Goal: Task Accomplishment & Management: Use online tool/utility

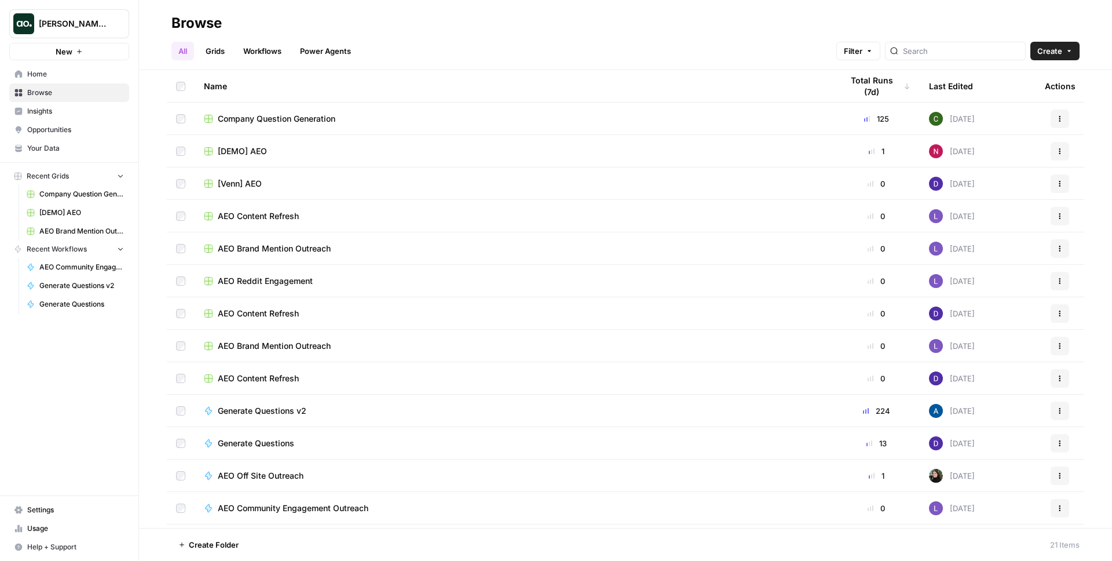
click at [273, 52] on link "Workflows" at bounding box center [262, 51] width 52 height 19
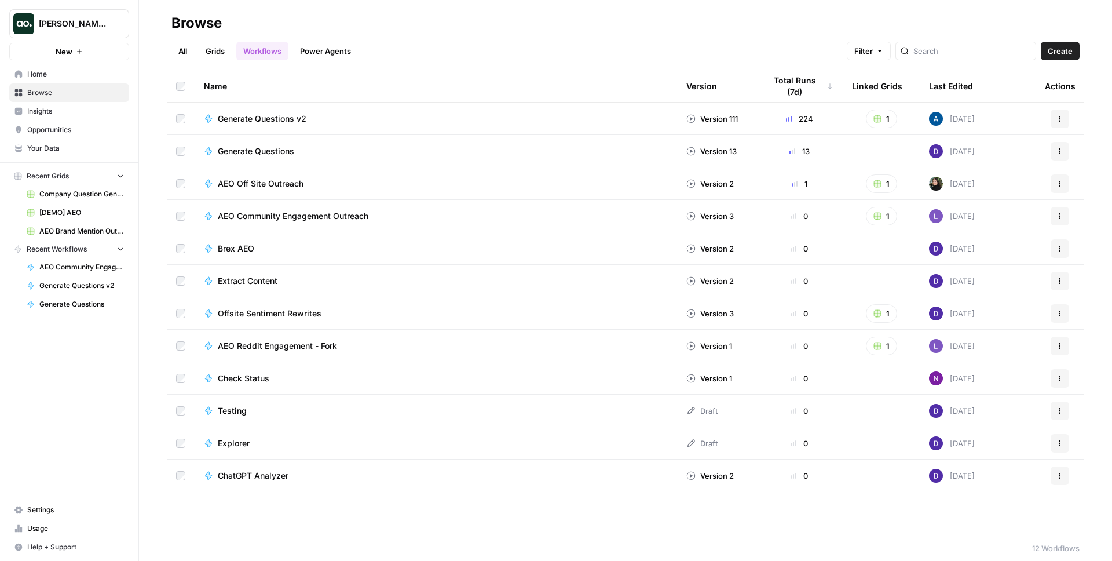
click at [274, 121] on span "Generate Questions v2" at bounding box center [262, 119] width 89 height 12
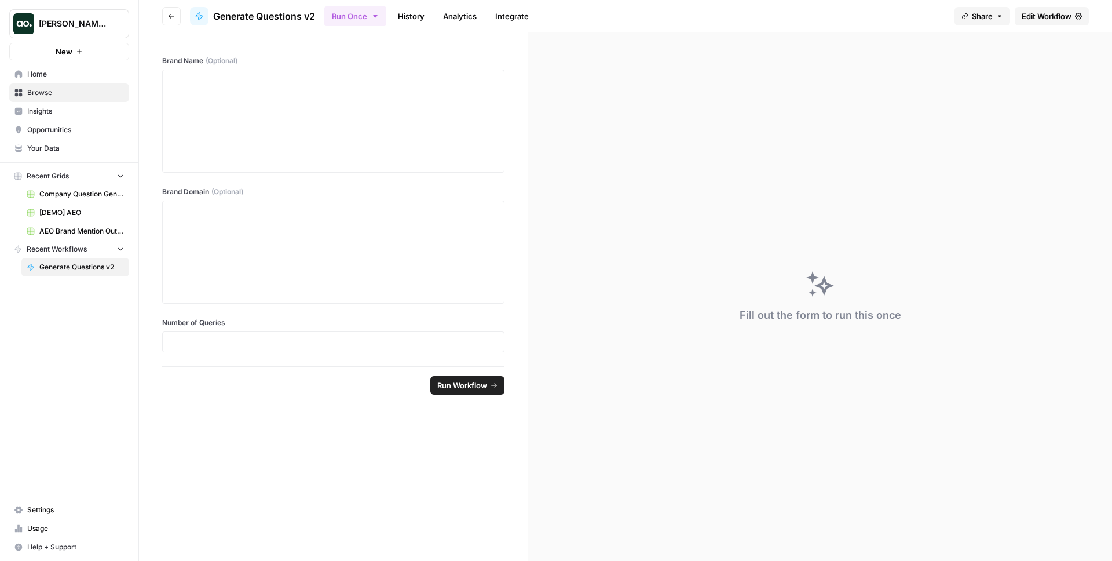
click at [1071, 16] on span "Edit Workflow" at bounding box center [1047, 16] width 50 height 12
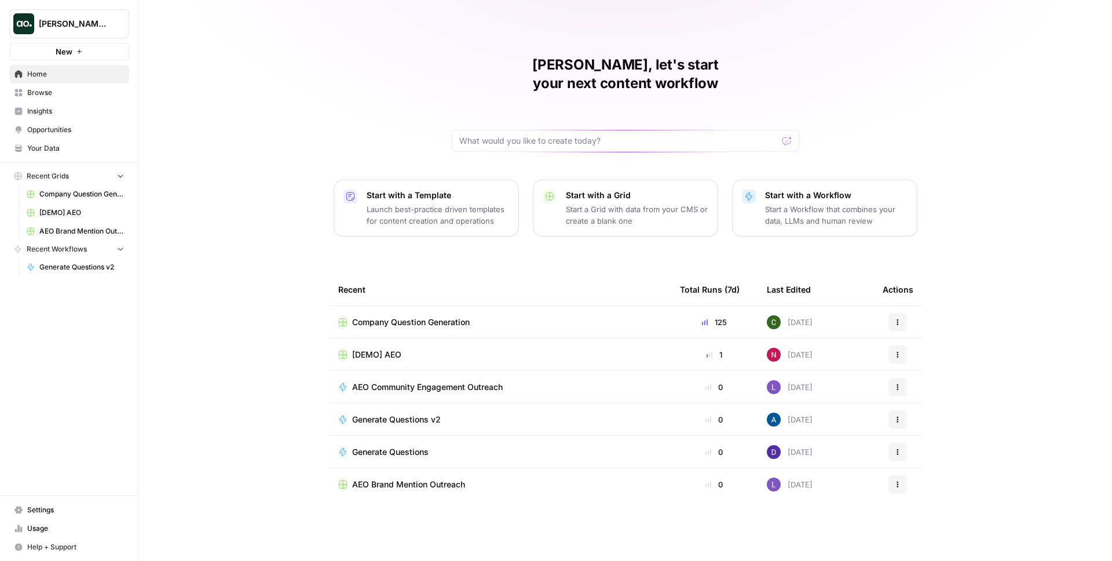
click at [52, 29] on span "[PERSON_NAME] Test" at bounding box center [74, 24] width 70 height 12
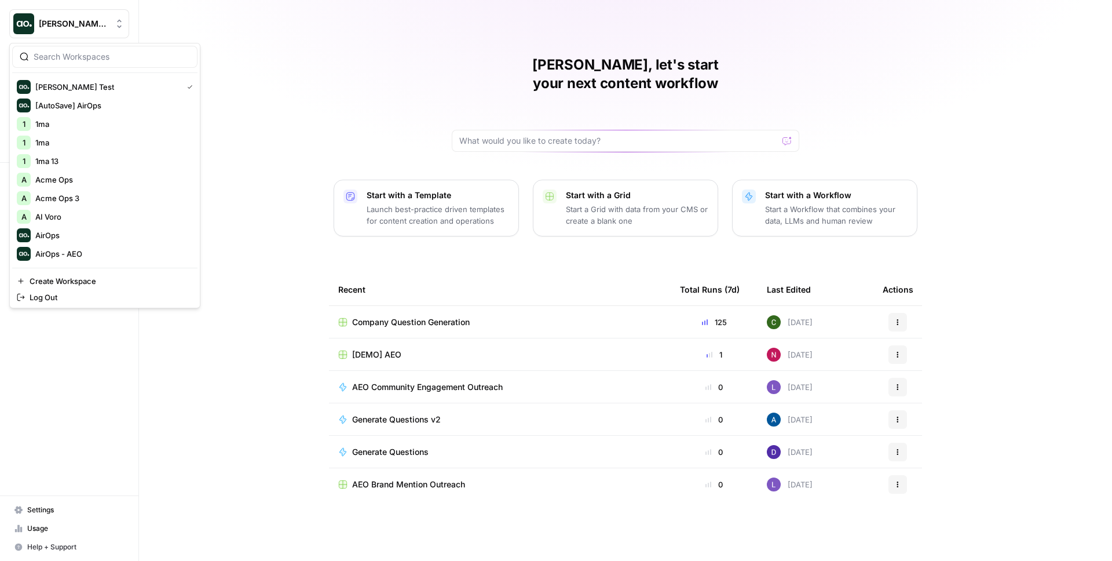
scroll to position [53, 0]
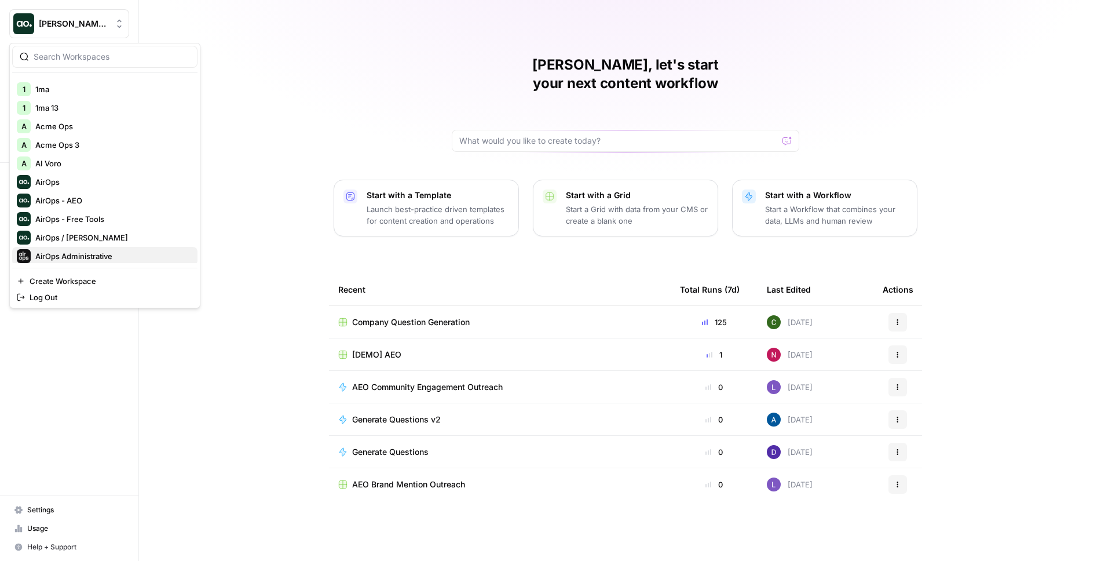
click at [96, 250] on span "AirOps Administrative" at bounding box center [111, 256] width 153 height 12
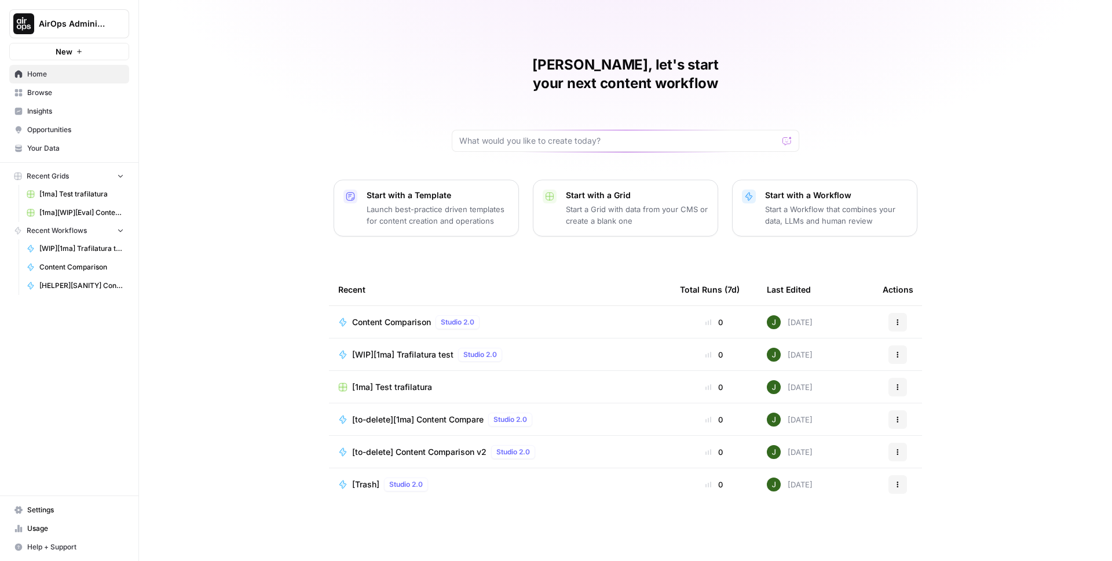
click at [399, 349] on span "[WIP][1ma] Trafilatura test" at bounding box center [402, 355] width 101 height 12
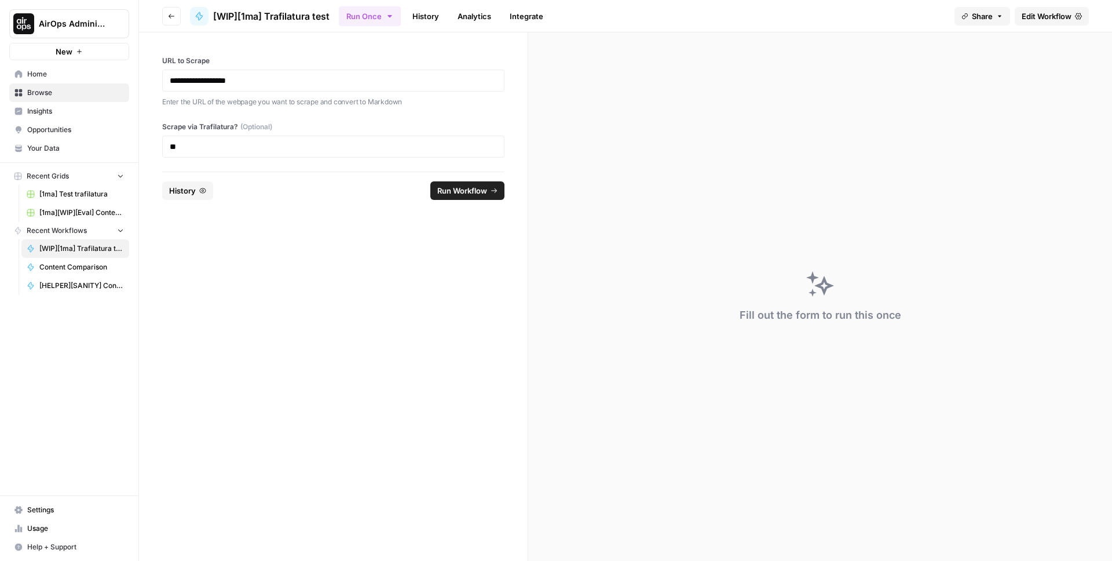
click at [1031, 17] on span "Edit Workflow" at bounding box center [1047, 16] width 50 height 12
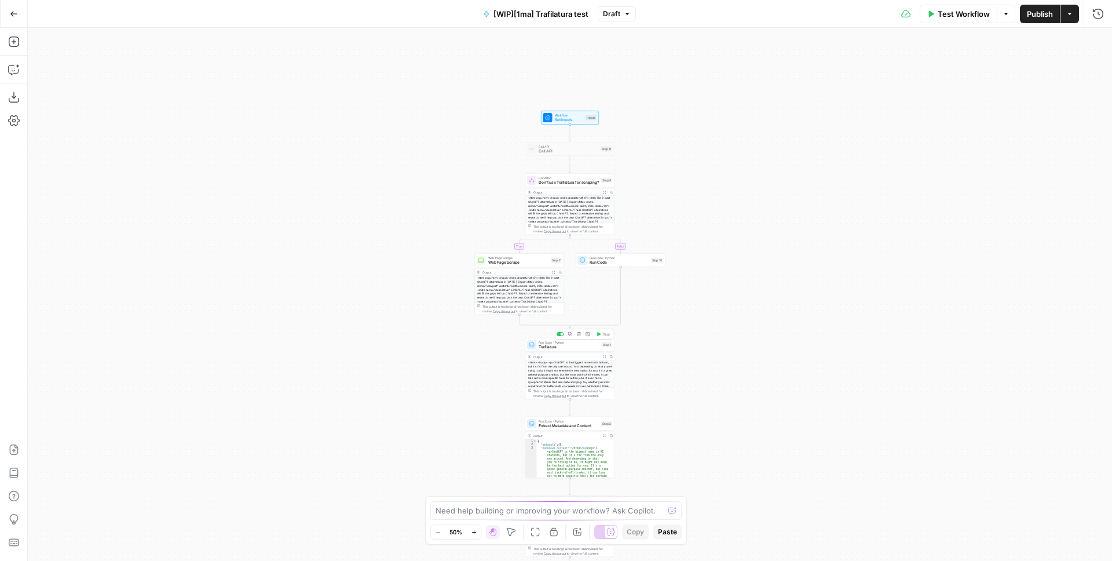
click at [567, 346] on span "Trafilatura" at bounding box center [569, 347] width 61 height 6
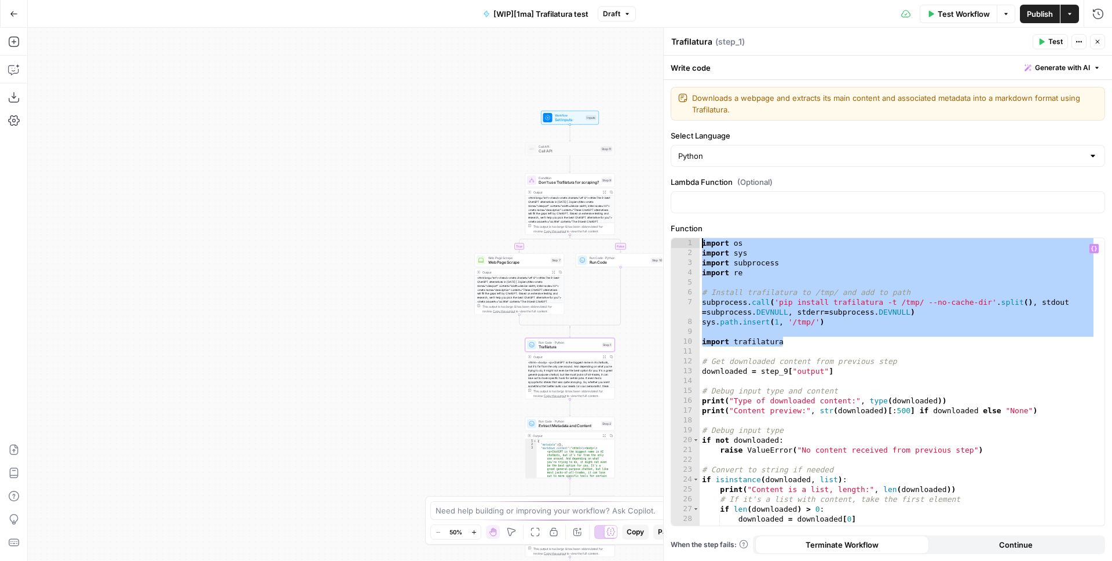
drag, startPoint x: 804, startPoint y: 341, endPoint x: 693, endPoint y: 239, distance: 150.5
click at [693, 239] on div "**********" at bounding box center [887, 381] width 433 height 287
type textarea "**********"
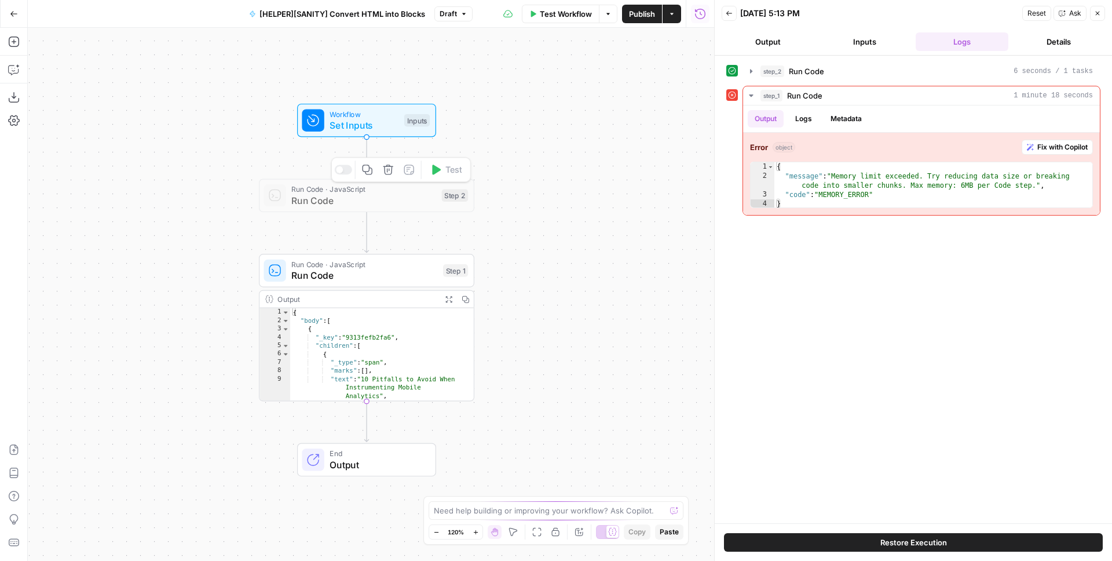
click at [364, 203] on span "Run Code" at bounding box center [363, 201] width 145 height 14
click at [348, 167] on div at bounding box center [343, 170] width 17 height 10
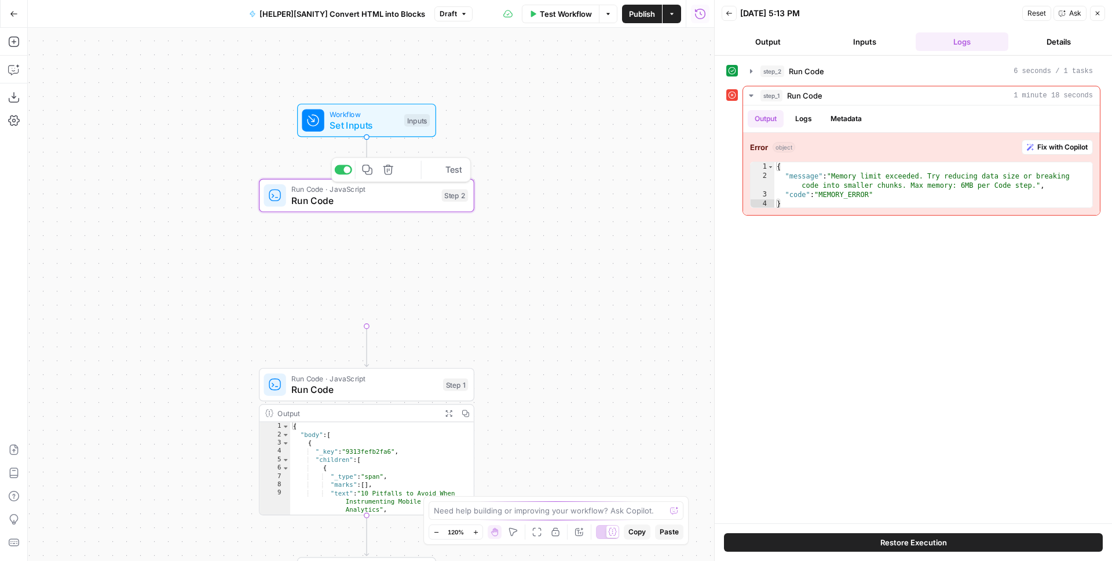
click at [341, 190] on span "Run Code · JavaScript" at bounding box center [363, 189] width 145 height 11
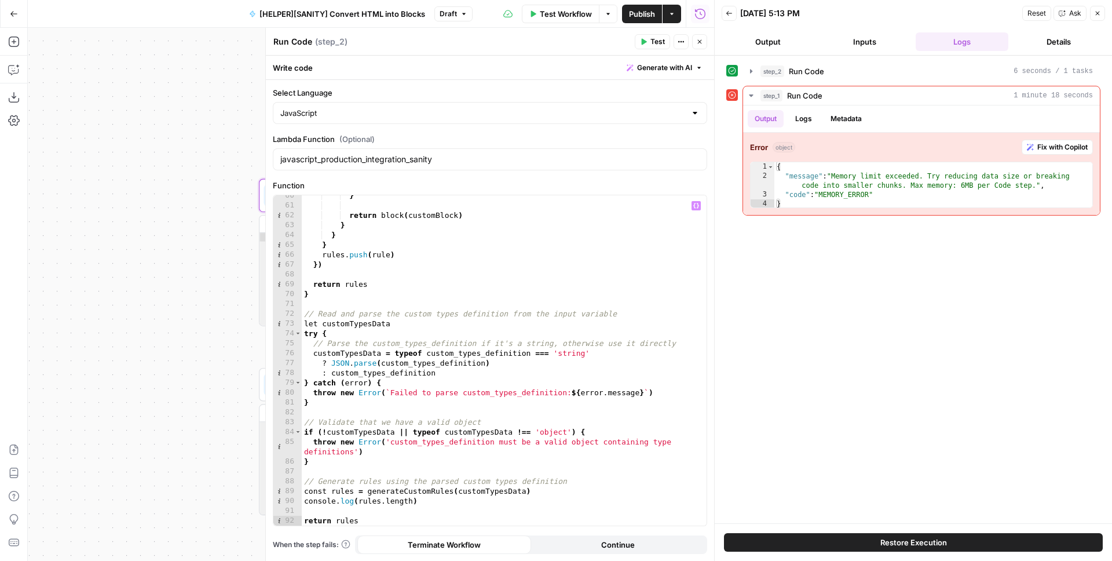
scroll to position [615, 0]
click at [696, 42] on icon "button" at bounding box center [699, 41] width 7 height 7
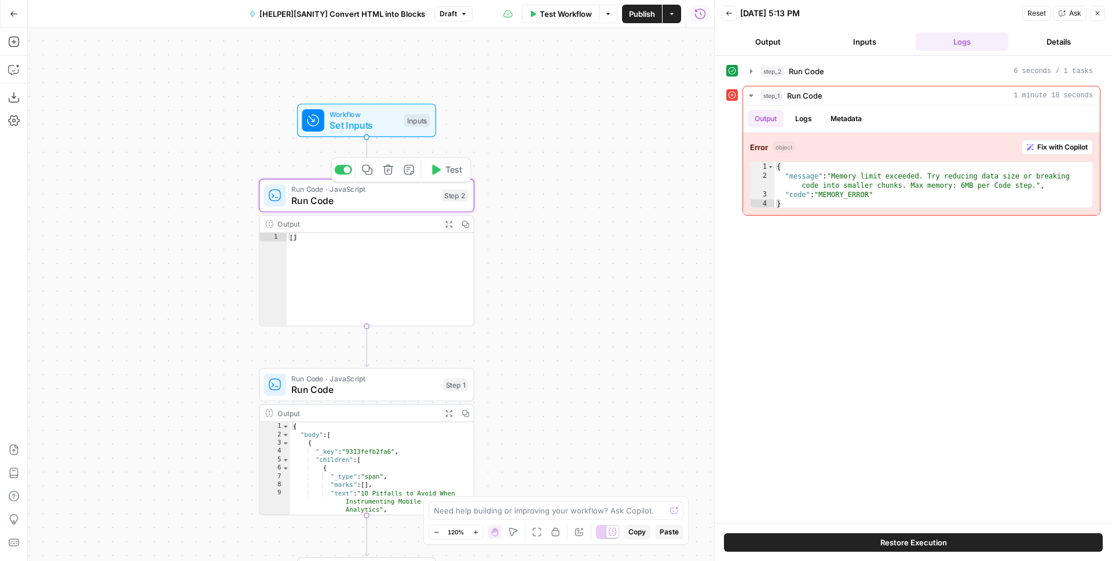
click at [348, 171] on div at bounding box center [347, 169] width 7 height 7
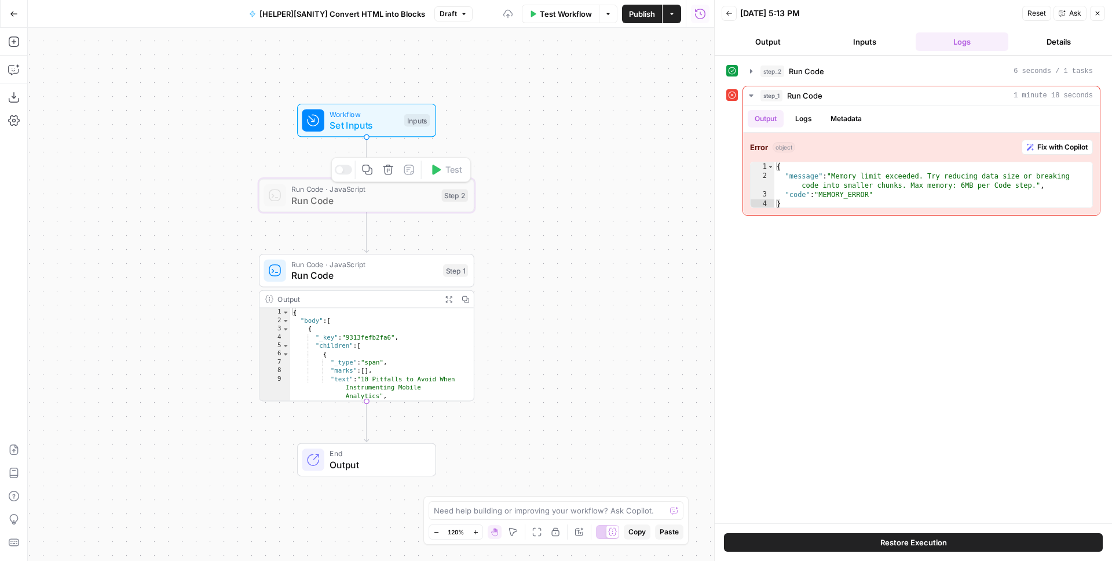
click at [545, 202] on div "Workflow Set Inputs Inputs Run Code · JavaScript Run Code Step 2 Copy step Dele…" at bounding box center [371, 294] width 687 height 533
click at [458, 13] on button "Draft" at bounding box center [454, 13] width 38 height 15
click at [477, 74] on div "5 months ago by Juan Manuel Ramallo" at bounding box center [532, 79] width 176 height 10
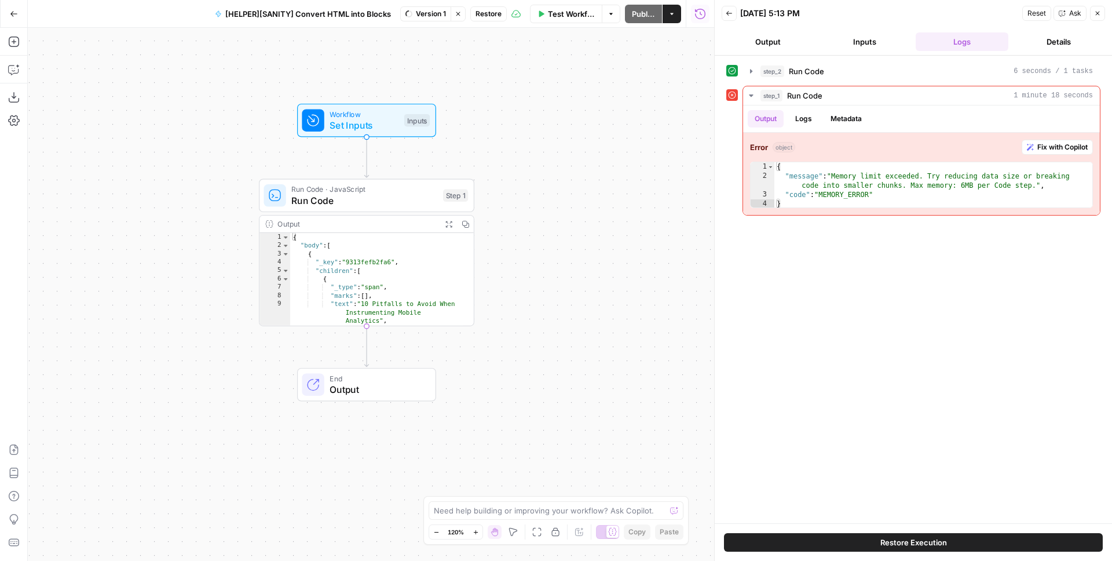
click at [555, 160] on div "Workflow Set Inputs Inputs Run Code · JavaScript Run Code Step 1 Output Expand …" at bounding box center [371, 294] width 687 height 533
click at [555, 17] on span "Test Workflow" at bounding box center [572, 14] width 48 height 12
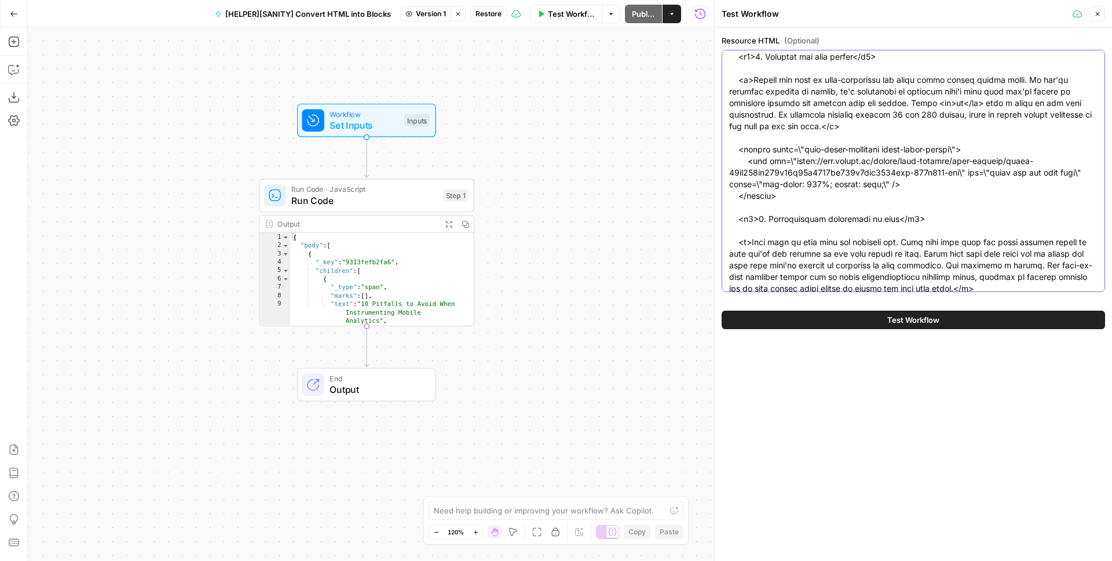
scroll to position [0, 0]
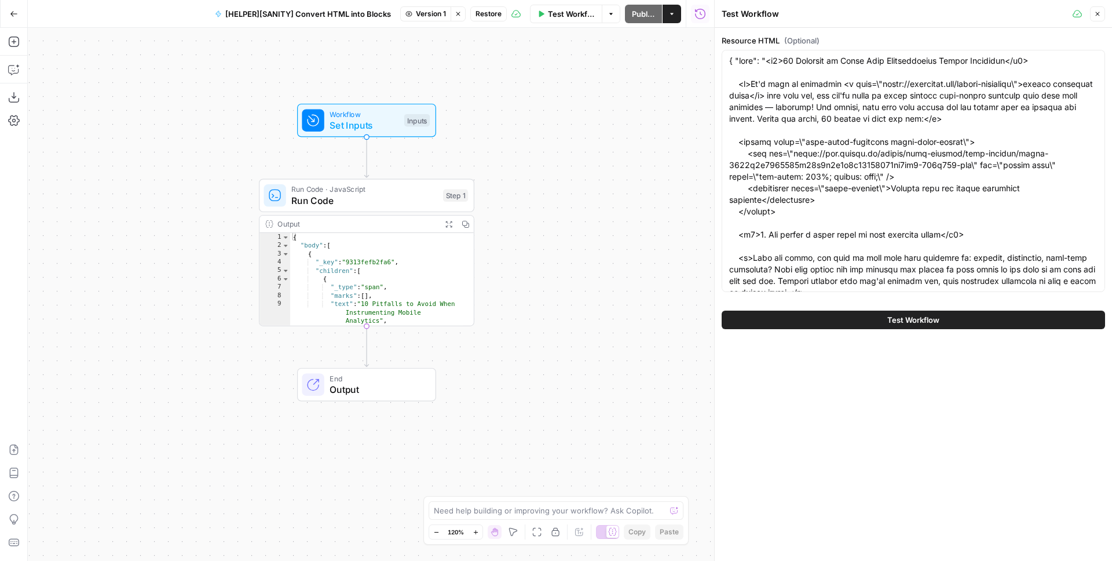
click at [348, 119] on span "Set Inputs" at bounding box center [364, 125] width 69 height 14
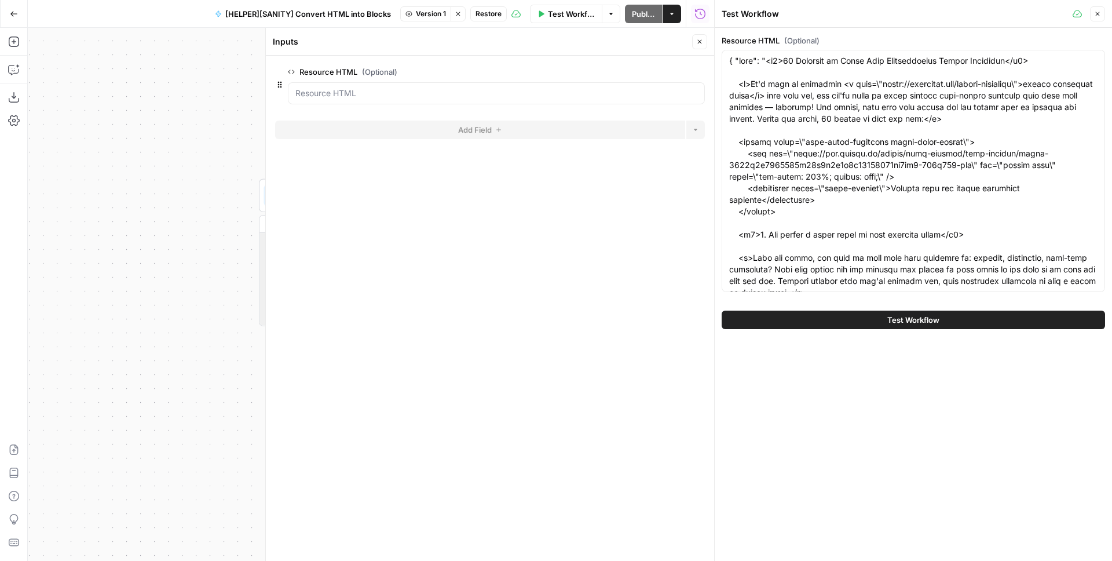
click at [702, 41] on icon "button" at bounding box center [699, 41] width 7 height 7
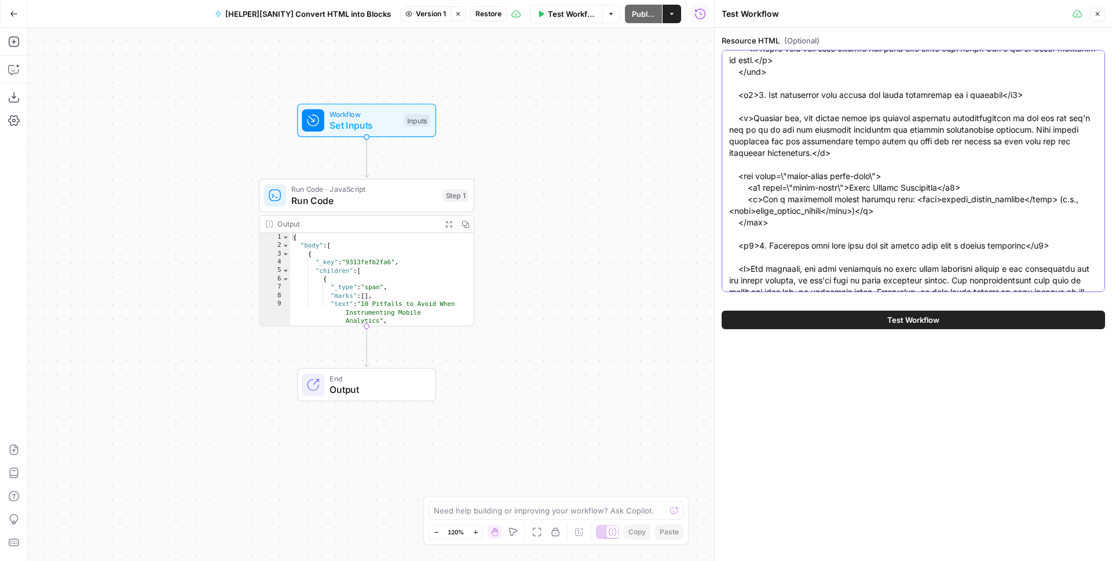
scroll to position [0, 0]
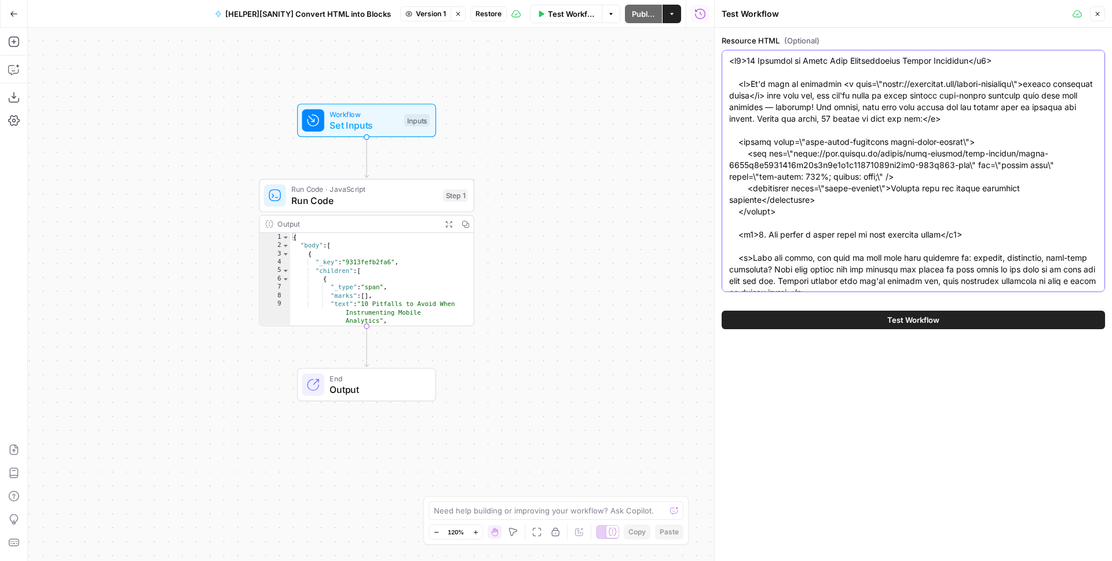
type textarea "<h1>10 Pitfalls to Avoid When Instrumenting Mobile Analytics</h1> <p>It's time …"
click at [565, 127] on div "Workflow Set Inputs Inputs Run Code · JavaScript Run Code Step 1 Output Expand …" at bounding box center [371, 294] width 687 height 533
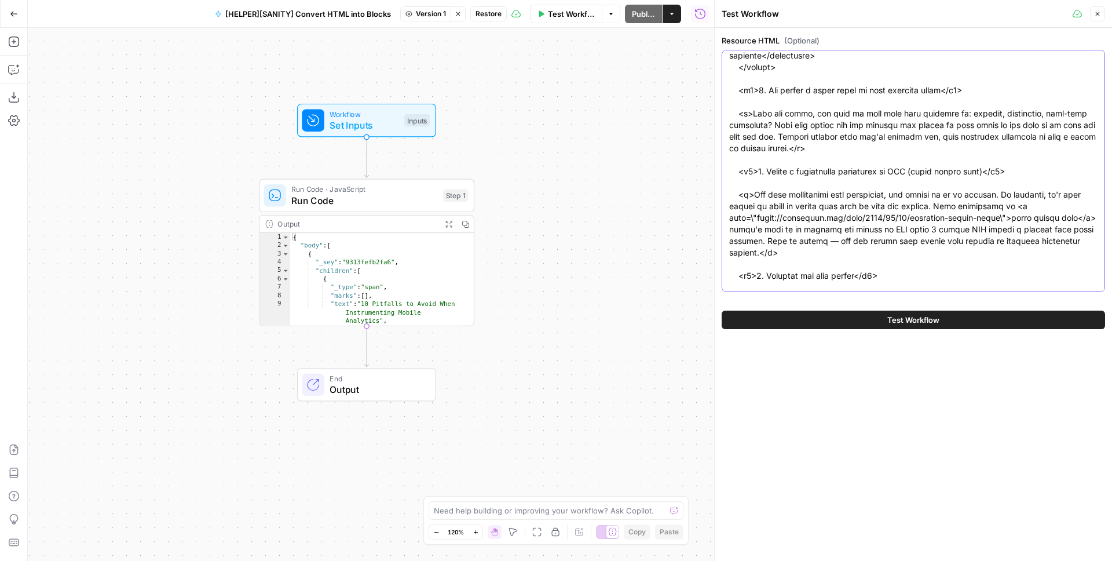
scroll to position [129, 0]
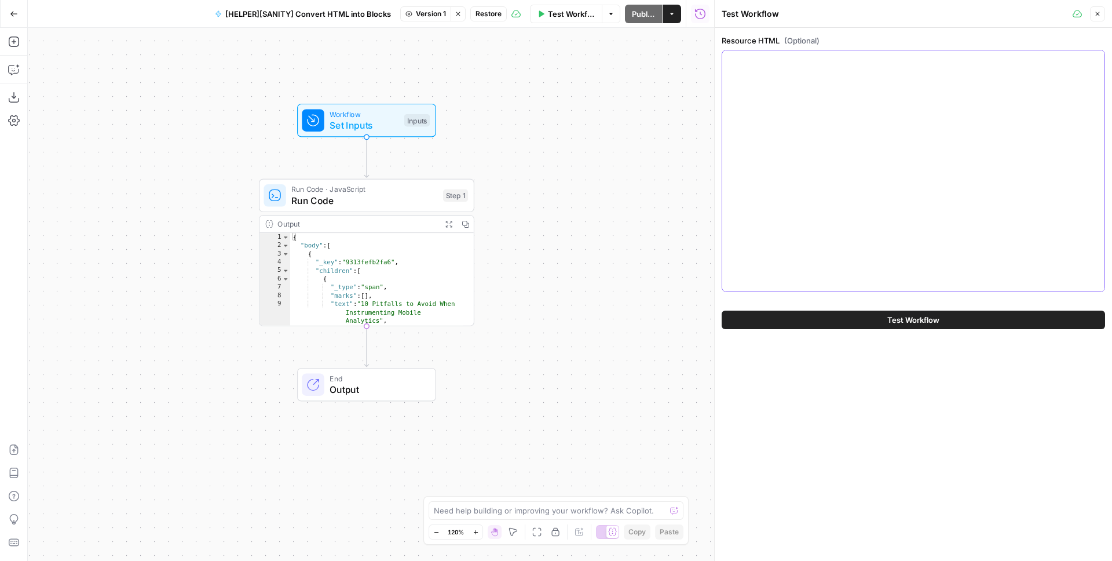
scroll to position [0, 0]
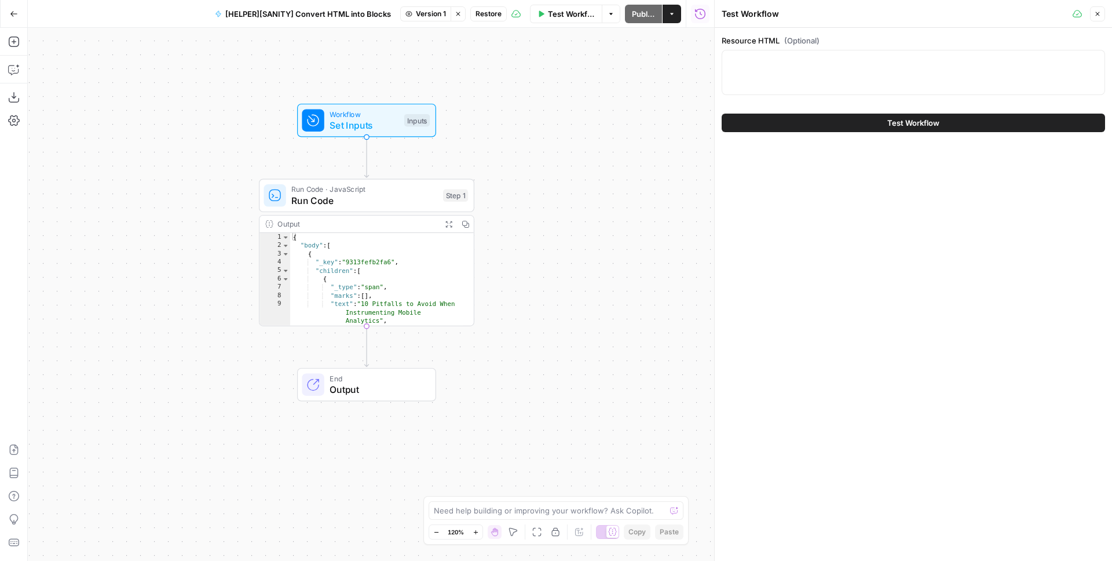
click at [366, 121] on span "Set Inputs" at bounding box center [364, 125] width 69 height 14
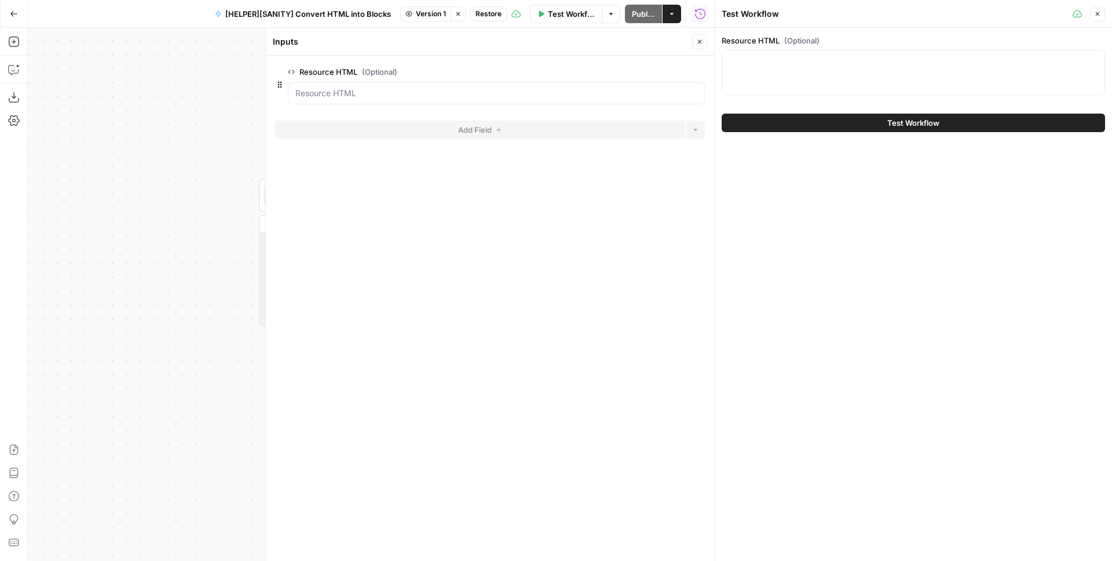
click at [699, 46] on button "Close" at bounding box center [699, 41] width 15 height 15
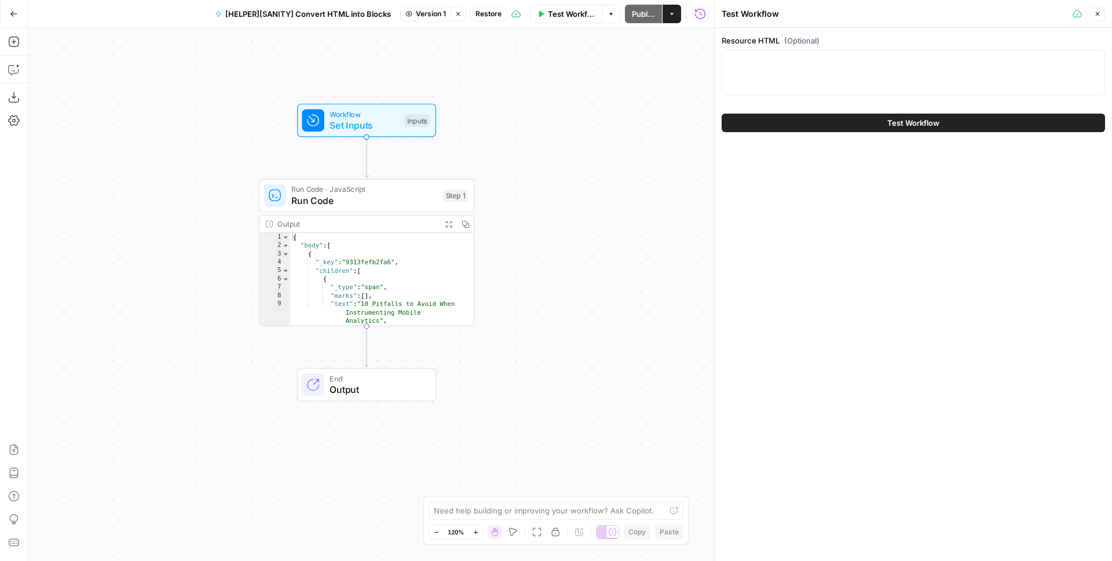
click at [797, 73] on div at bounding box center [914, 72] width 384 height 45
paste textarea "{ "post": "<h1> 10 Pitfalls to Avoid When Instrumenting Mobile Analytics </h1> …"
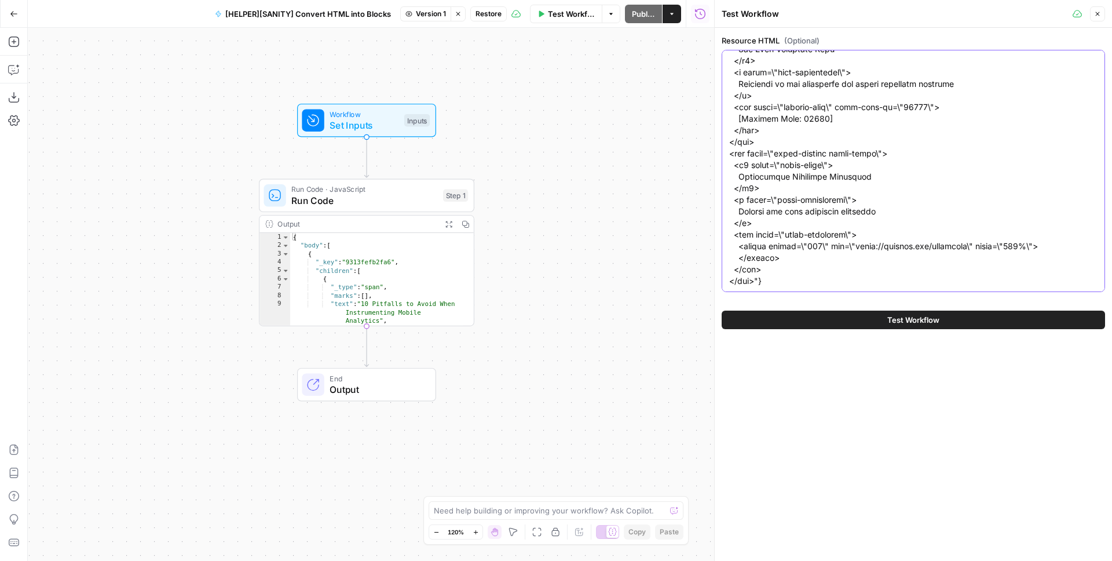
type textarea "{ "post": "<h1> 10 Pitfalls to Avoid When Instrumenting Mobile Analytics </h1> …"
click at [903, 326] on button "Test Workflow" at bounding box center [914, 320] width 384 height 19
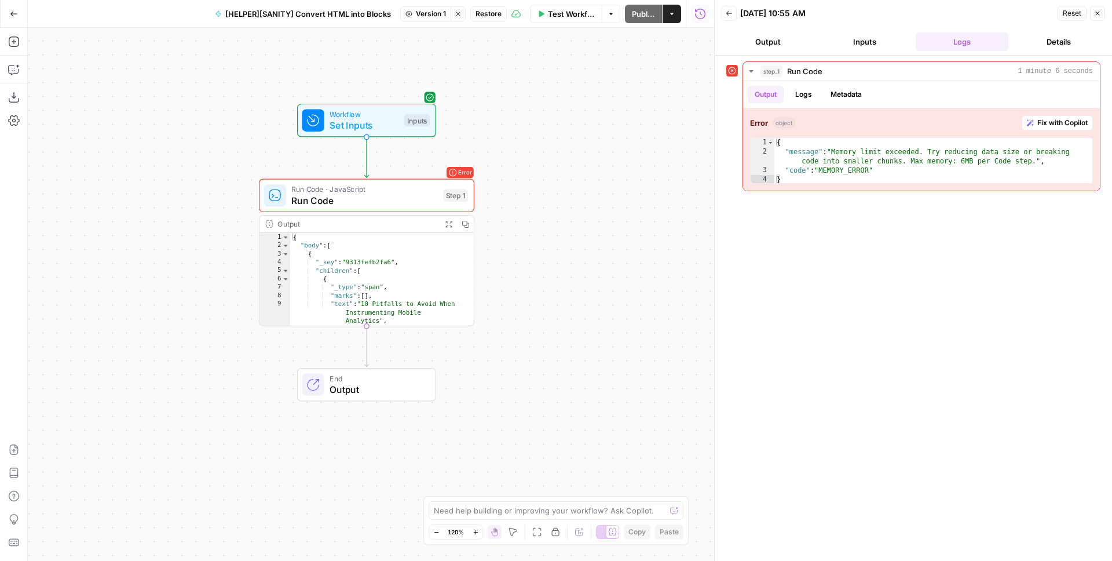
click at [574, 18] on span "Test Workflow" at bounding box center [572, 14] width 48 height 12
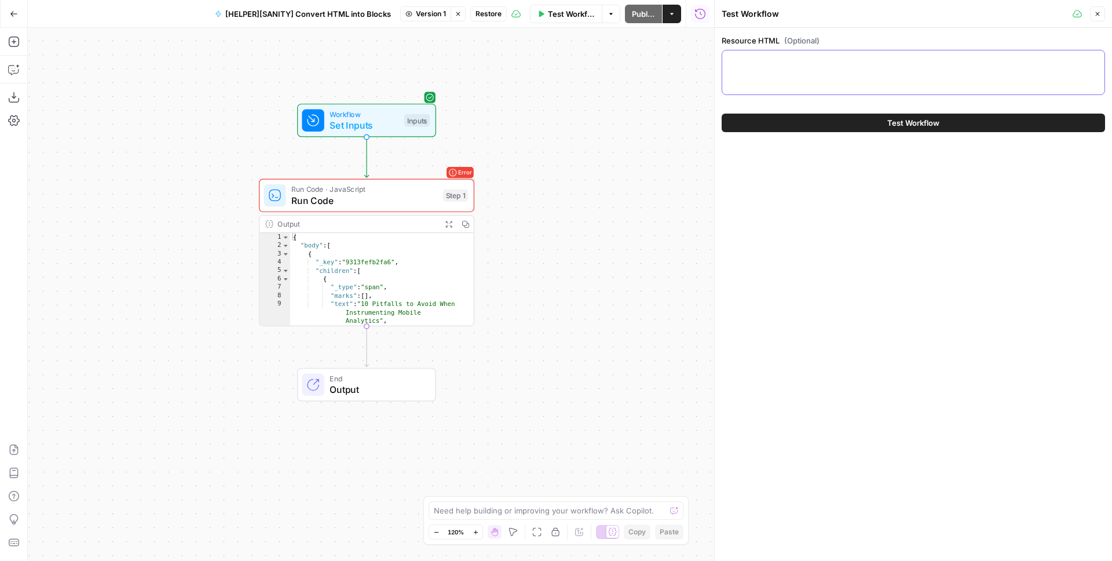
paste textarea "{"post":"<h1>10 Pitfalls to Avoid When Instrumenting Mobile Analytics</h1><p>It…"
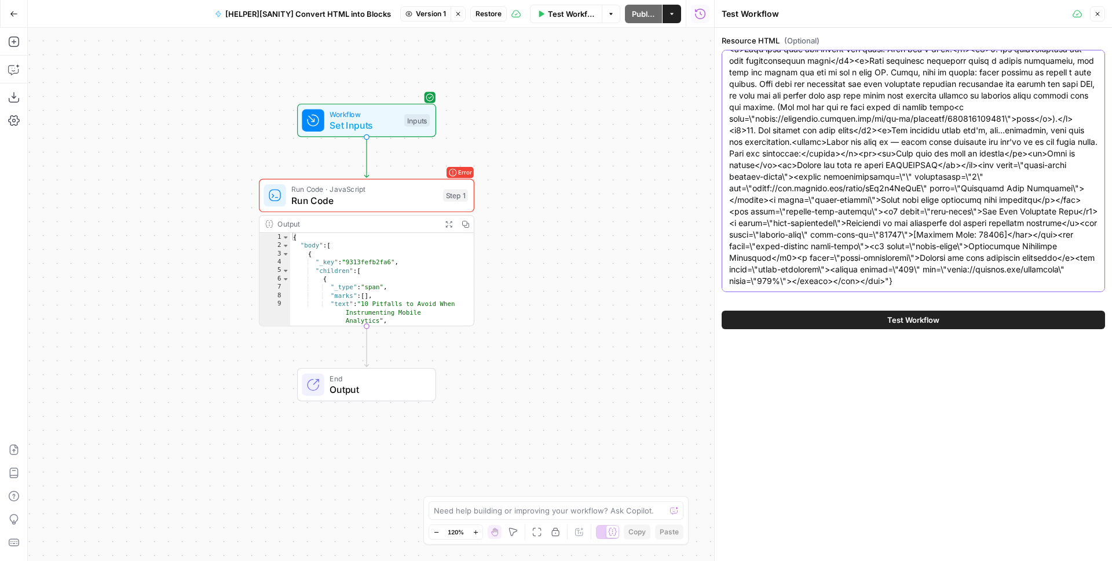
type textarea "{"post":"<h1>10 Pitfalls to Avoid When Instrumenting Mobile Analytics</h1><p>It…"
click at [867, 316] on button "Test Workflow" at bounding box center [914, 320] width 384 height 19
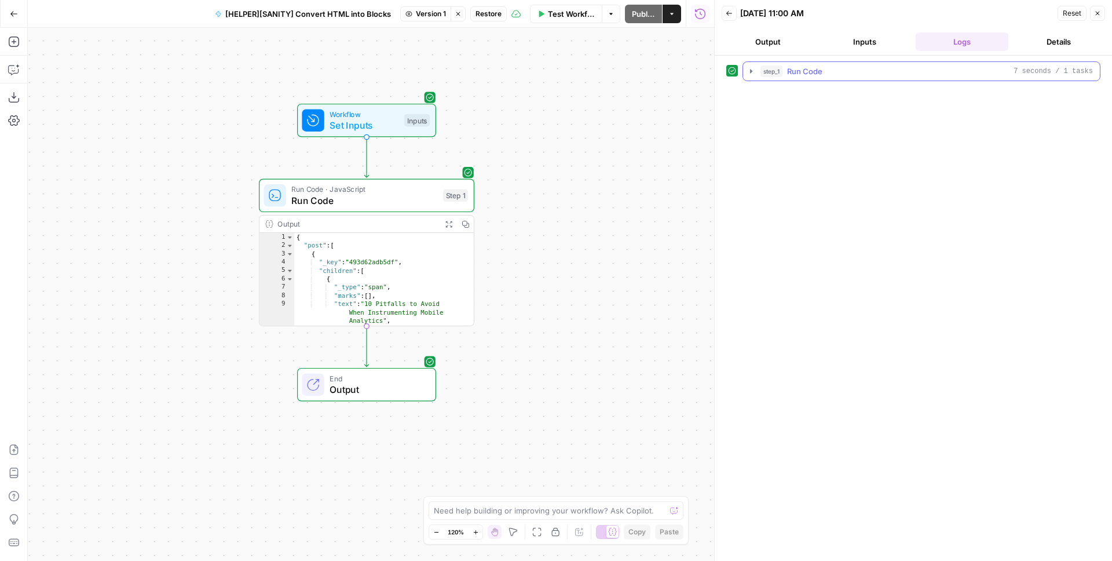
click at [786, 71] on div "step_1 Run Code 7 seconds / 1 tasks" at bounding box center [927, 71] width 333 height 12
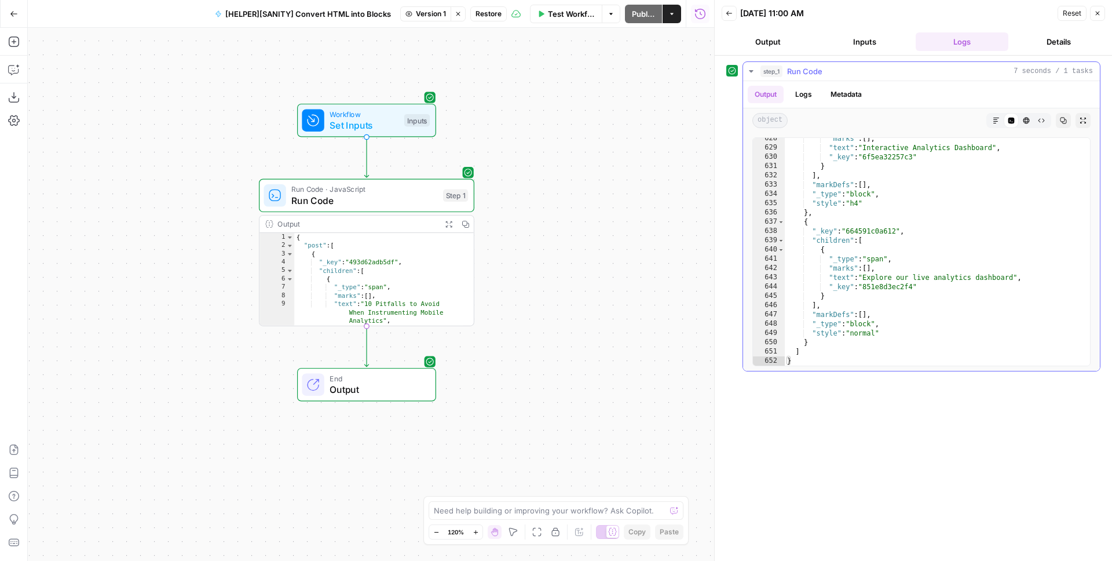
scroll to position [6465, 0]
click at [855, 35] on button "Inputs" at bounding box center [865, 41] width 93 height 19
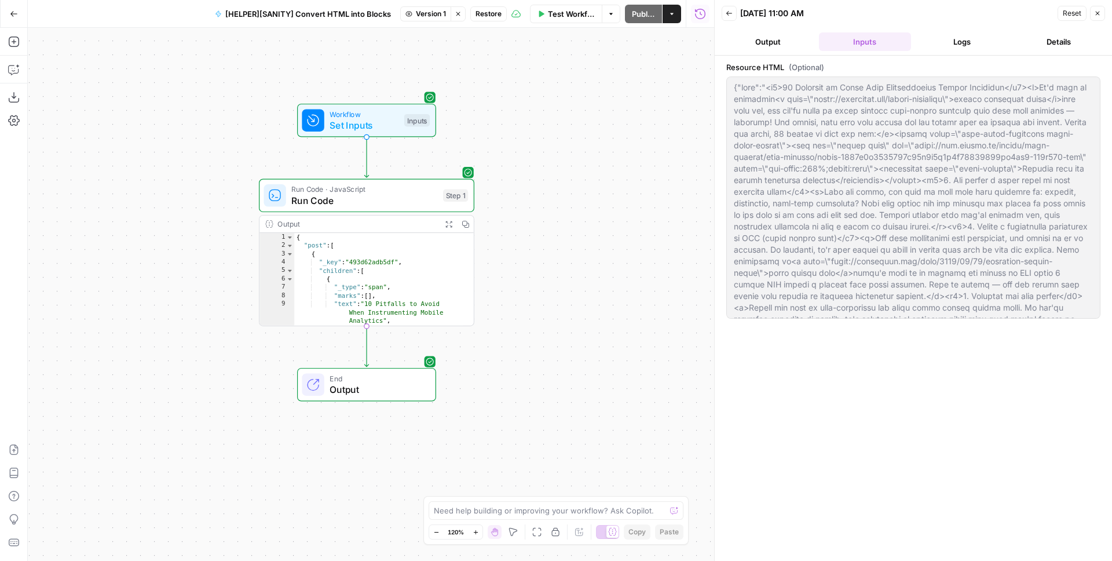
click at [963, 39] on button "Logs" at bounding box center [962, 41] width 93 height 19
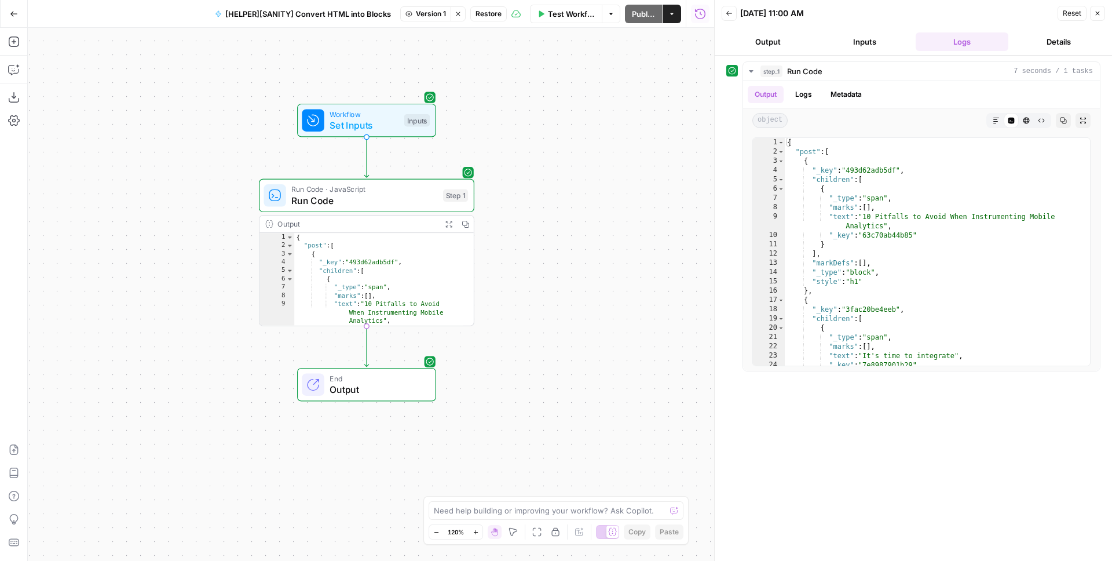
click at [585, 148] on div "Workflow Set Inputs Inputs Run Code · JavaScript Run Code Step 1 Output Expand …" at bounding box center [371, 294] width 687 height 533
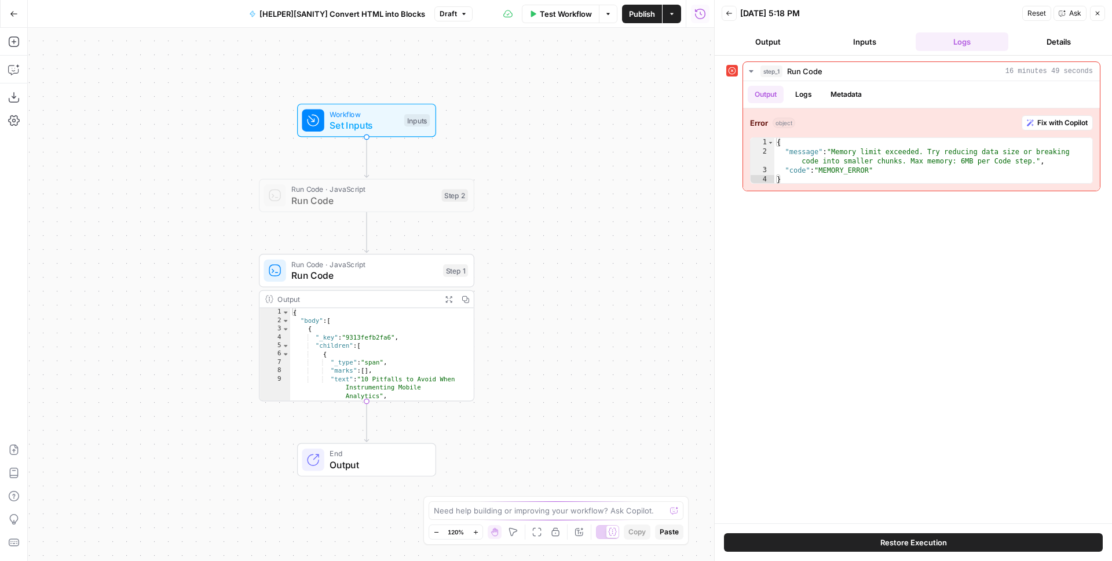
click at [856, 42] on button "Inputs" at bounding box center [865, 41] width 93 height 19
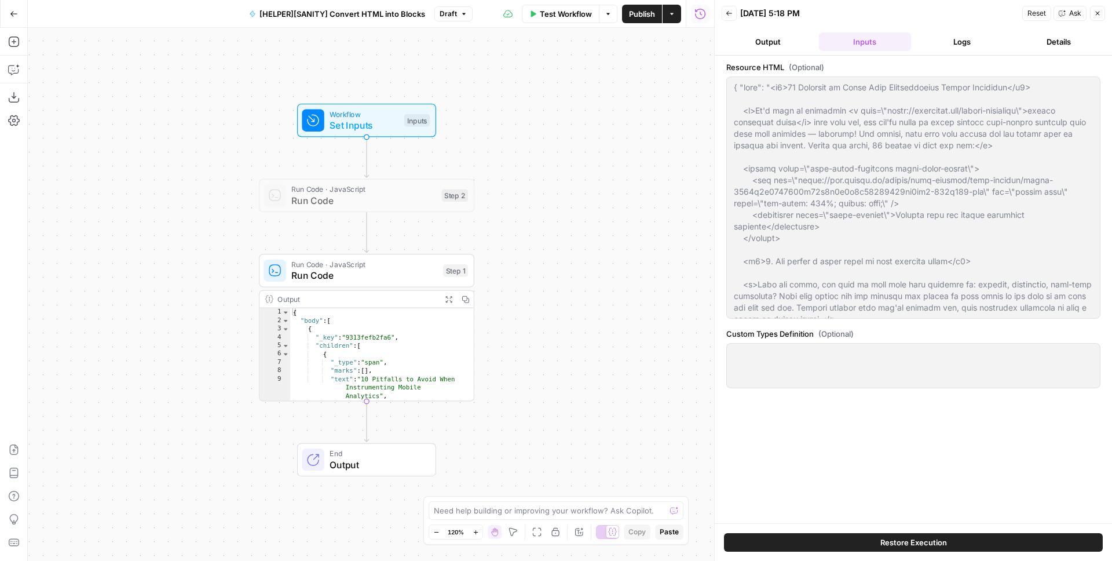
click at [381, 278] on span "Run Code" at bounding box center [364, 275] width 146 height 14
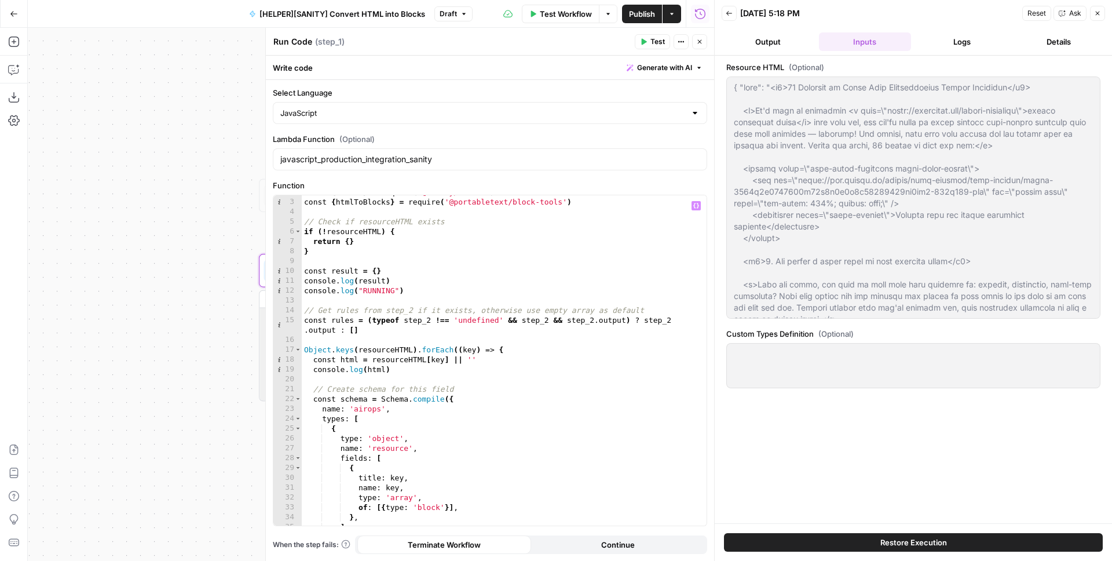
scroll to position [27, 0]
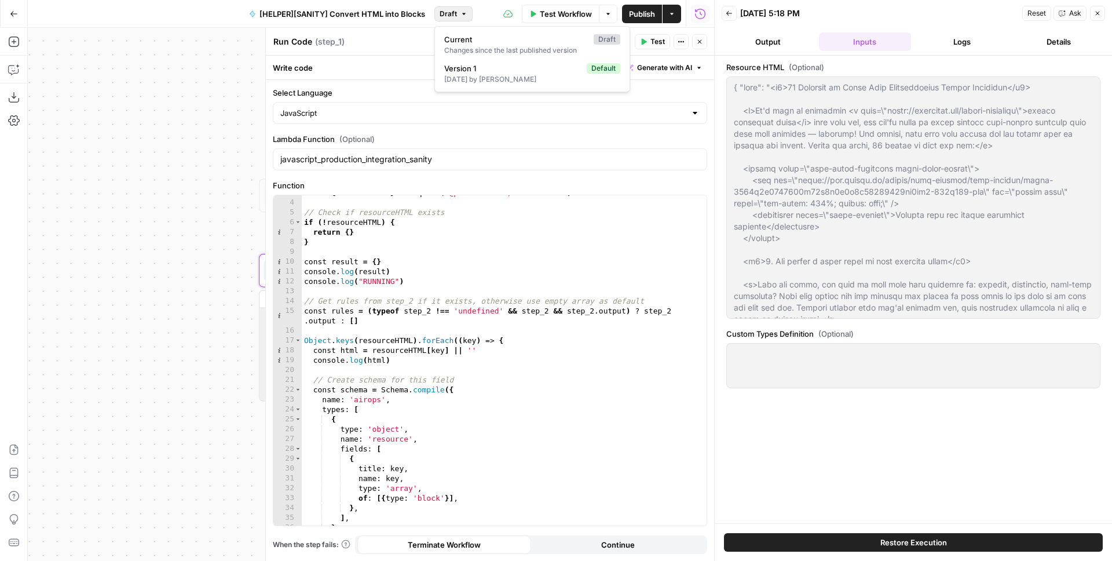
click at [451, 12] on span "Draft" at bounding box center [448, 14] width 17 height 10
click at [464, 63] on span "Version 1" at bounding box center [513, 69] width 138 height 12
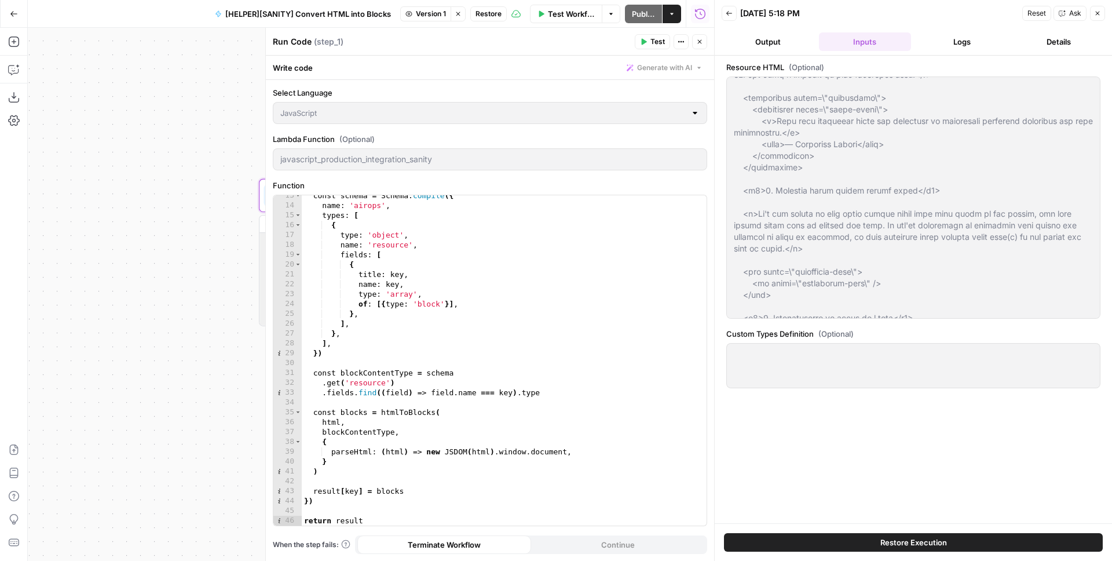
scroll to position [1233, 0]
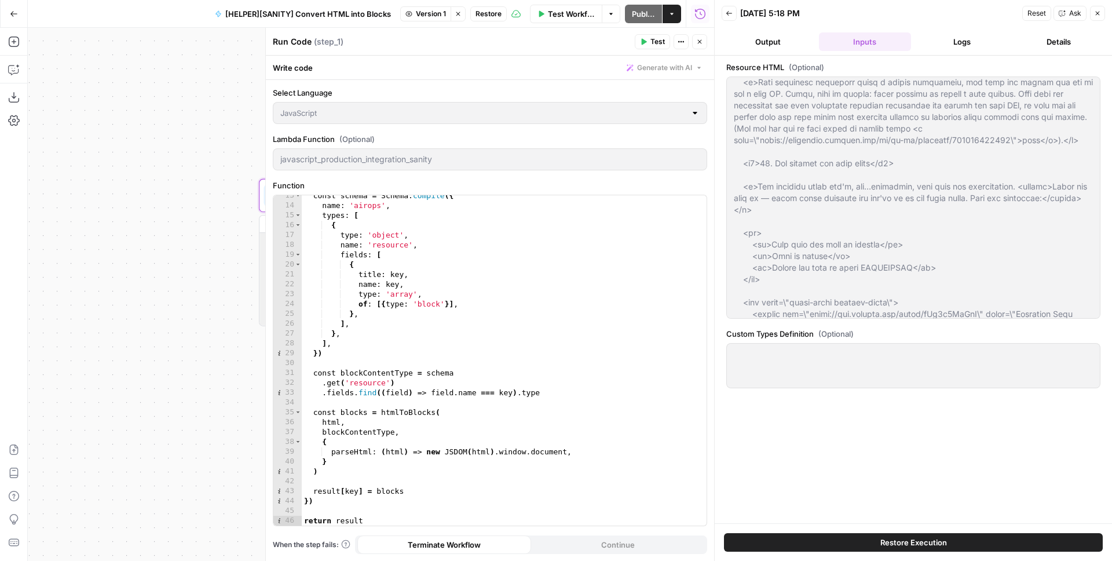
click at [699, 39] on icon "button" at bounding box center [699, 41] width 7 height 7
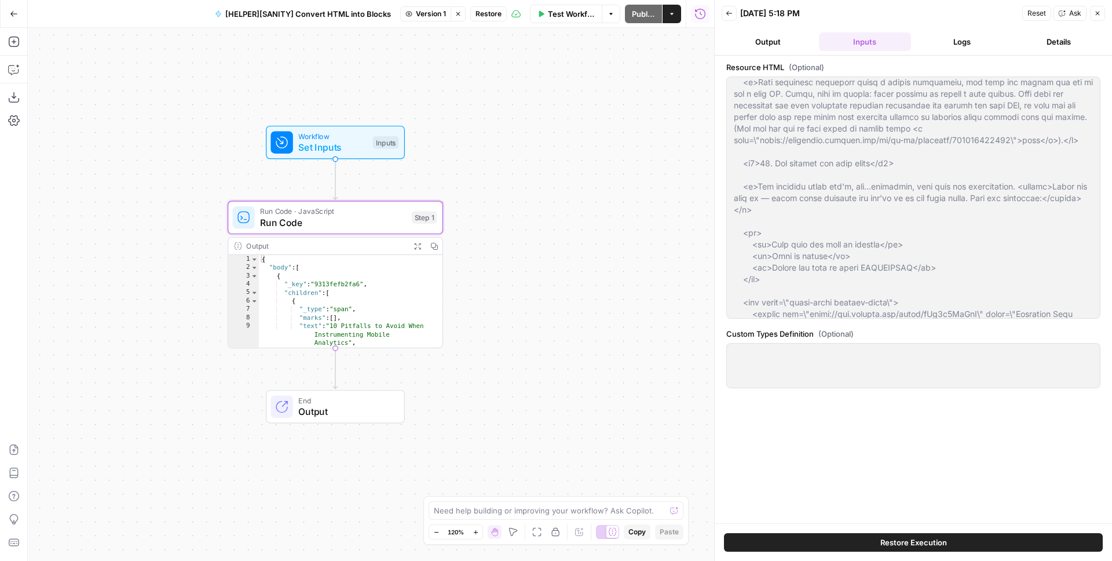
drag, startPoint x: 584, startPoint y: 144, endPoint x: 506, endPoint y: 76, distance: 103.5
click at [569, 153] on div "Workflow Set Inputs Inputs Run Code · JavaScript Run Code Step 1 Output Expand …" at bounding box center [371, 294] width 687 height 533
click at [617, 169] on div "Workflow Set Inputs Inputs Run Code · JavaScript Run Code Step 1 Output Expand …" at bounding box center [371, 294] width 687 height 533
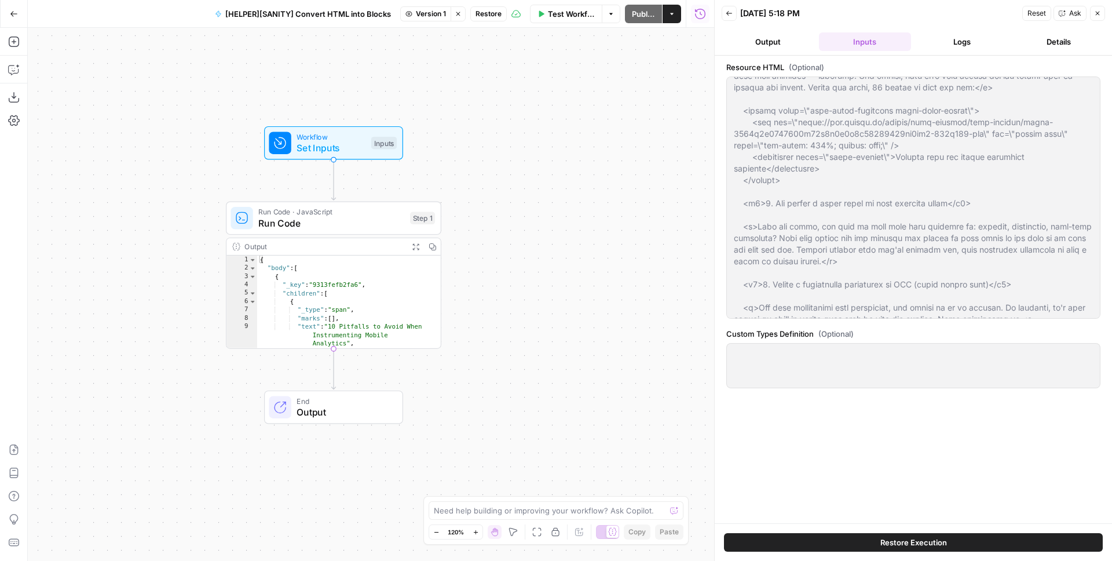
scroll to position [0, 0]
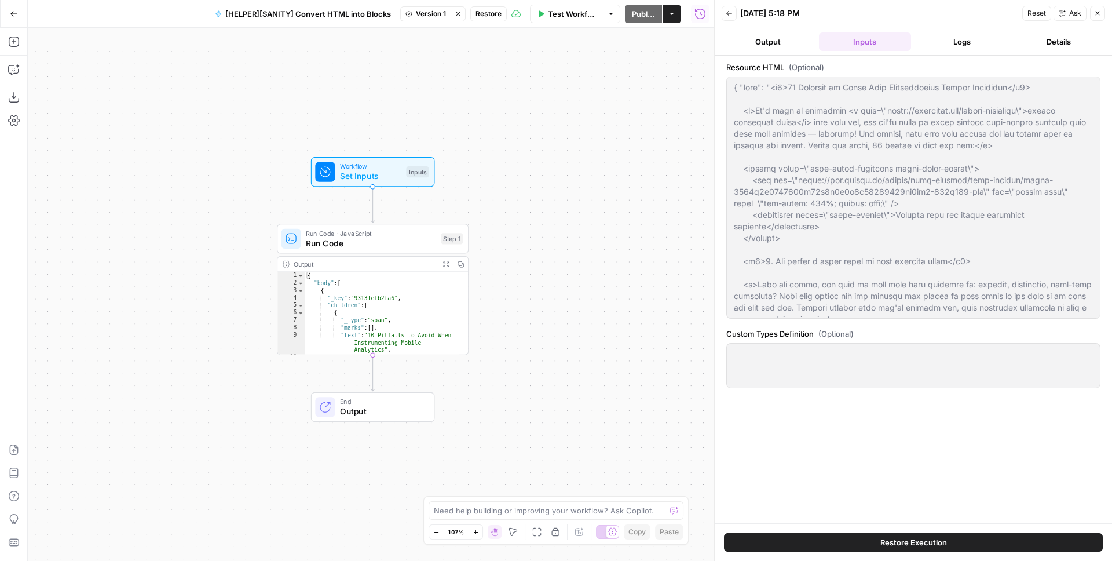
drag, startPoint x: 476, startPoint y: 265, endPoint x: 562, endPoint y: 232, distance: 91.9
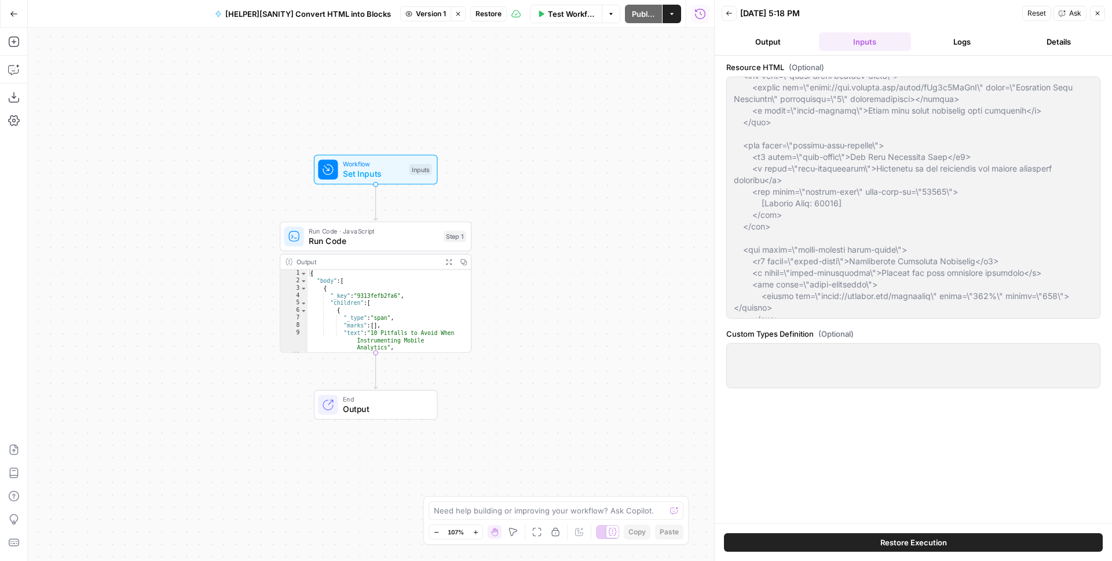
scroll to position [1483, 0]
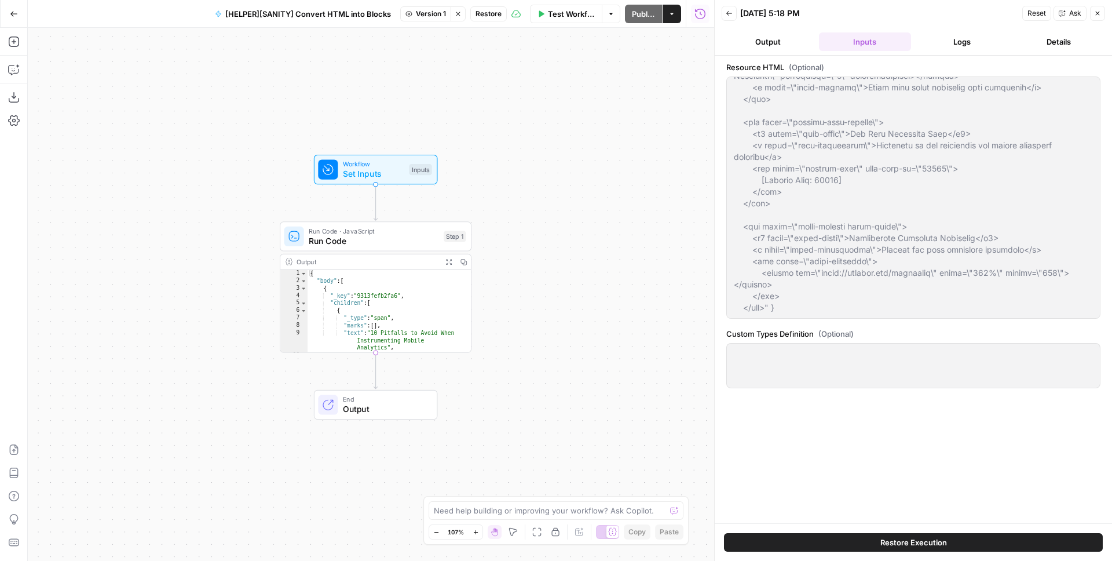
click at [945, 48] on button "Logs" at bounding box center [962, 41] width 93 height 19
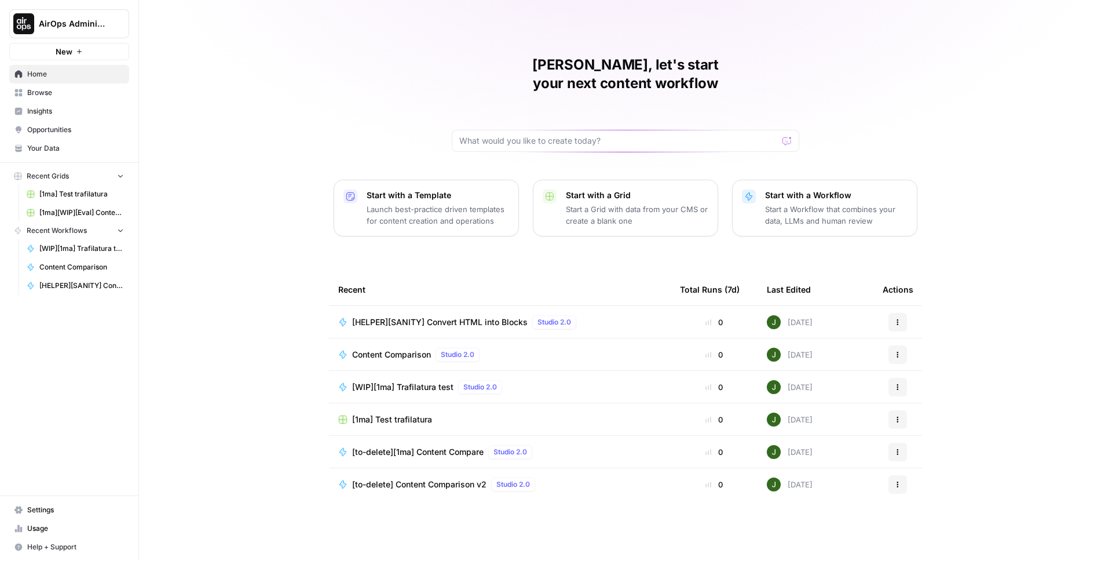
click at [50, 90] on span "Browse" at bounding box center [75, 92] width 97 height 10
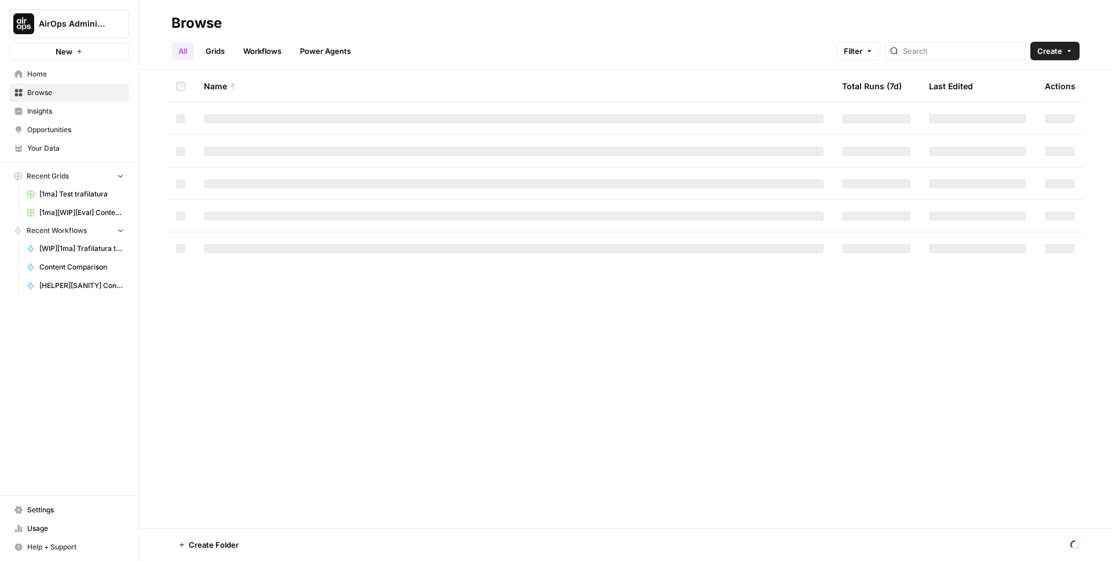
click at [275, 46] on link "Workflows" at bounding box center [262, 51] width 52 height 19
click at [956, 54] on input "search" at bounding box center [973, 51] width 118 height 12
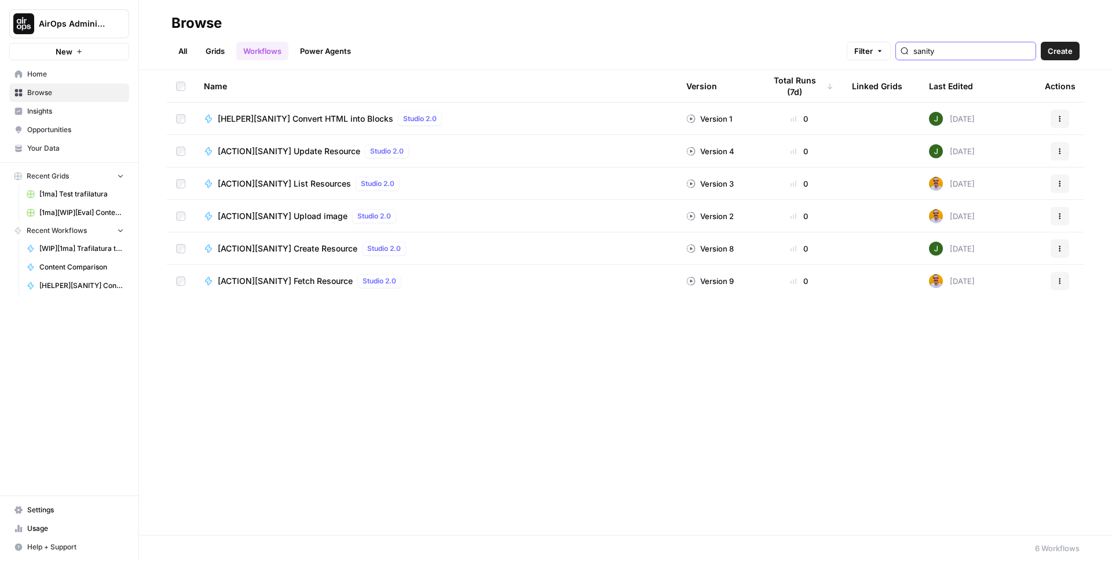
type input "sanity"
click at [313, 249] on span "[ACTION][SANITY] Create Resource" at bounding box center [288, 249] width 140 height 12
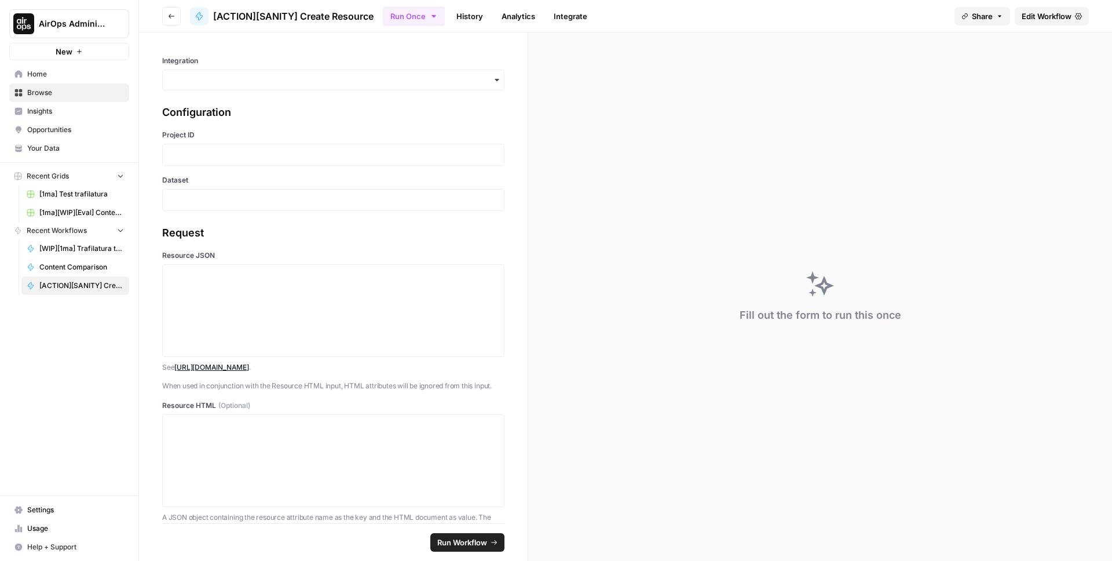
click at [1031, 15] on span "Edit Workflow" at bounding box center [1047, 16] width 50 height 12
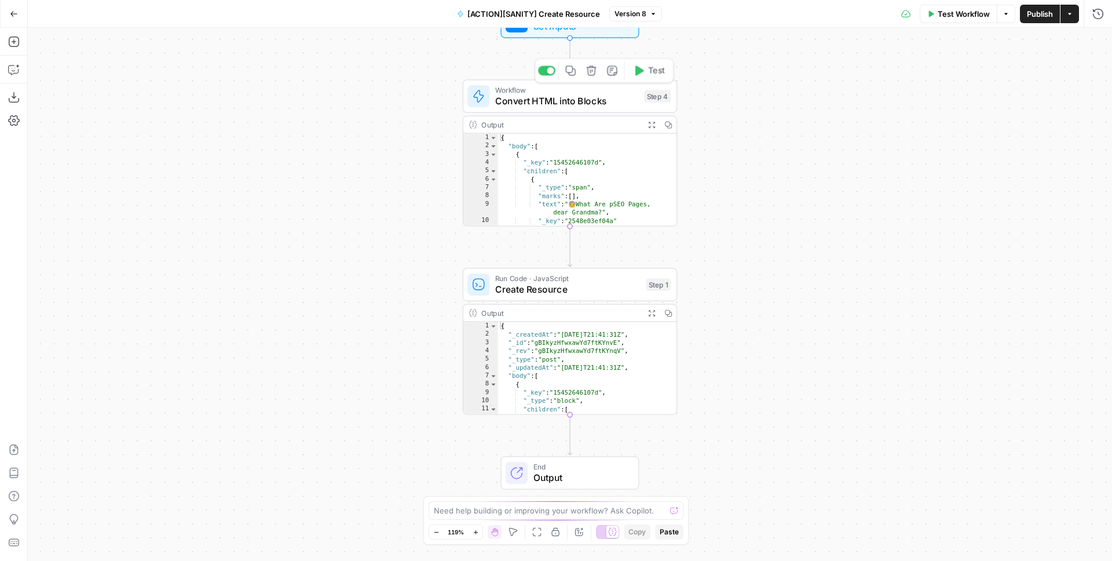
click at [603, 100] on span "Convert HTML into Blocks" at bounding box center [566, 101] width 143 height 14
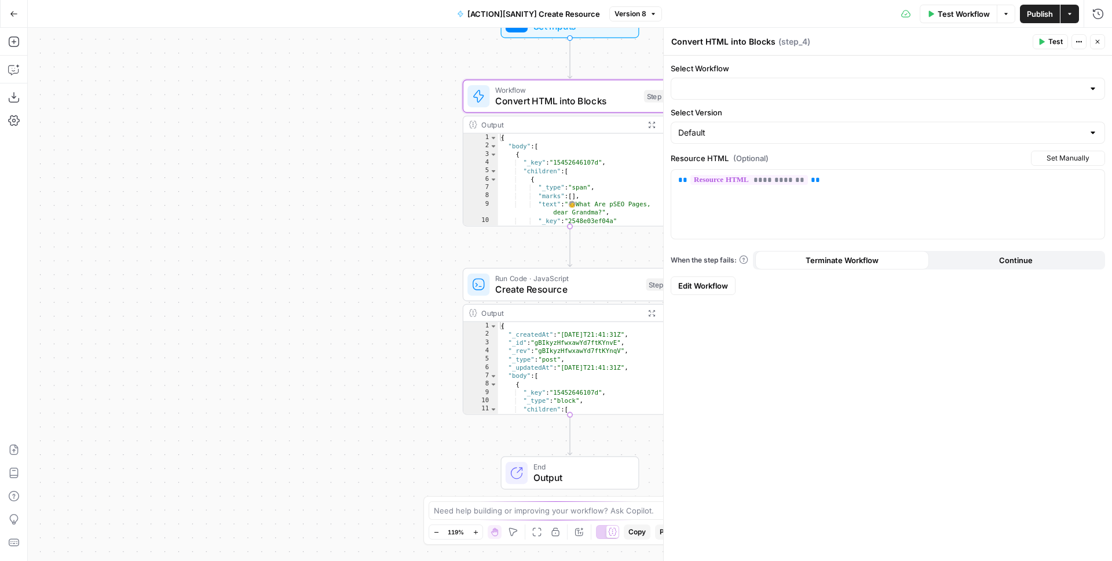
type input "[HELPER][SANITY] Convert HTML into Blocks"
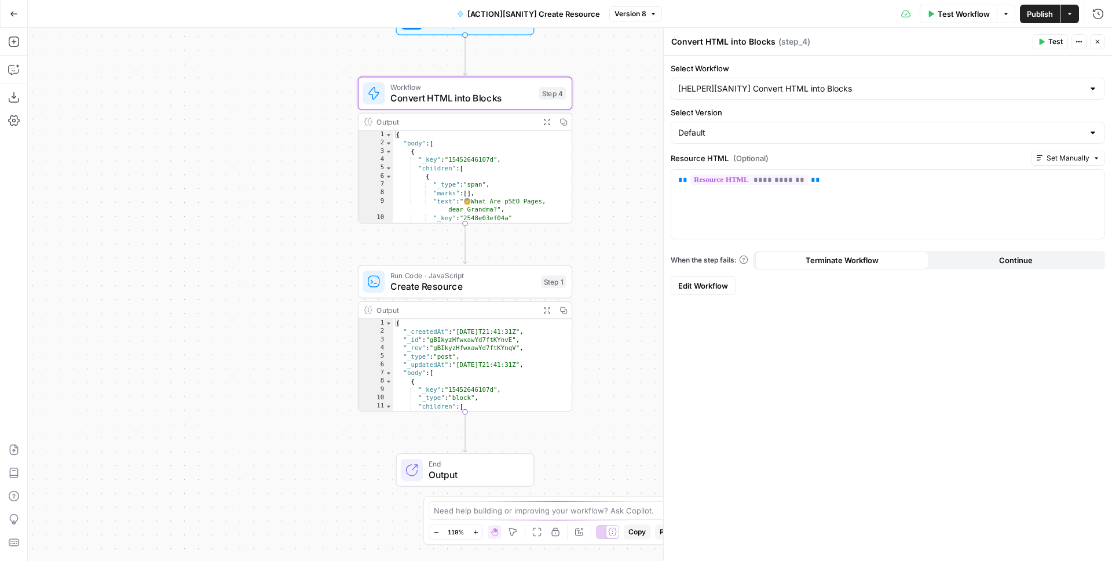
drag, startPoint x: 329, startPoint y: 167, endPoint x: 221, endPoint y: 163, distance: 107.3
click at [221, 163] on div "Workflow Set Inputs Inputs Workflow Convert HTML into Blocks Step 4 Output Expa…" at bounding box center [570, 294] width 1085 height 533
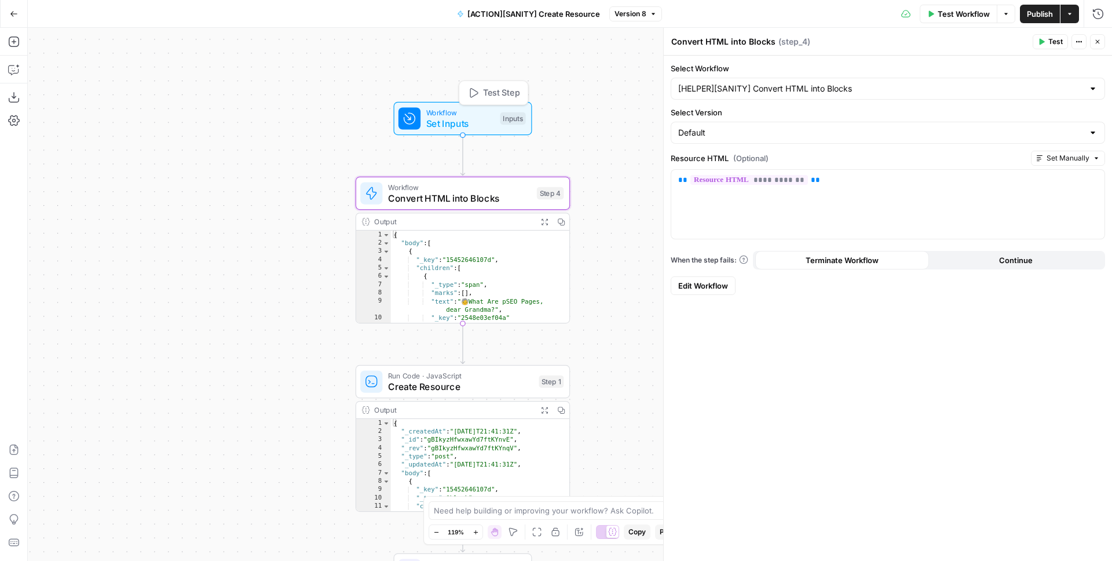
click at [485, 125] on span "Set Inputs" at bounding box center [460, 123] width 68 height 14
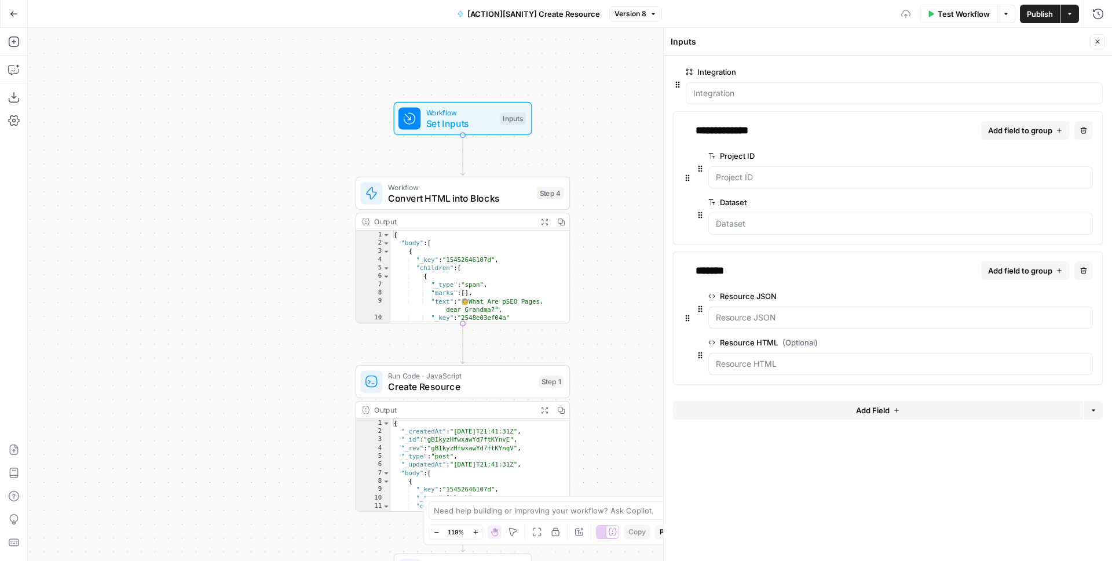
click at [941, 9] on span "Test Workflow" at bounding box center [964, 14] width 52 height 12
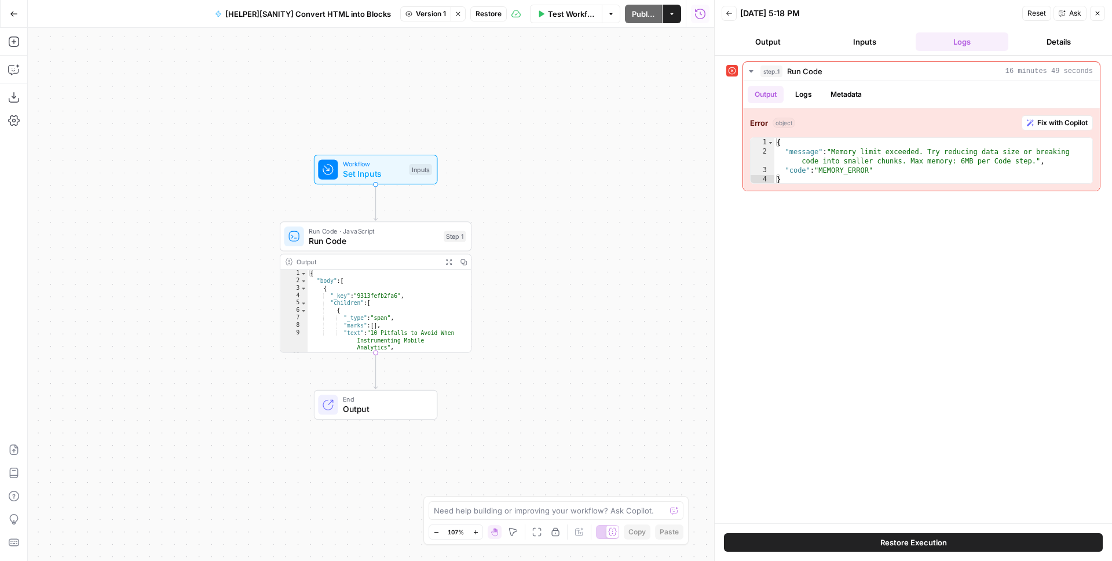
click at [700, 112] on div "Workflow Set Inputs Inputs Run Code · JavaScript Run Code Step 1 Output Expand …" at bounding box center [371, 294] width 687 height 533
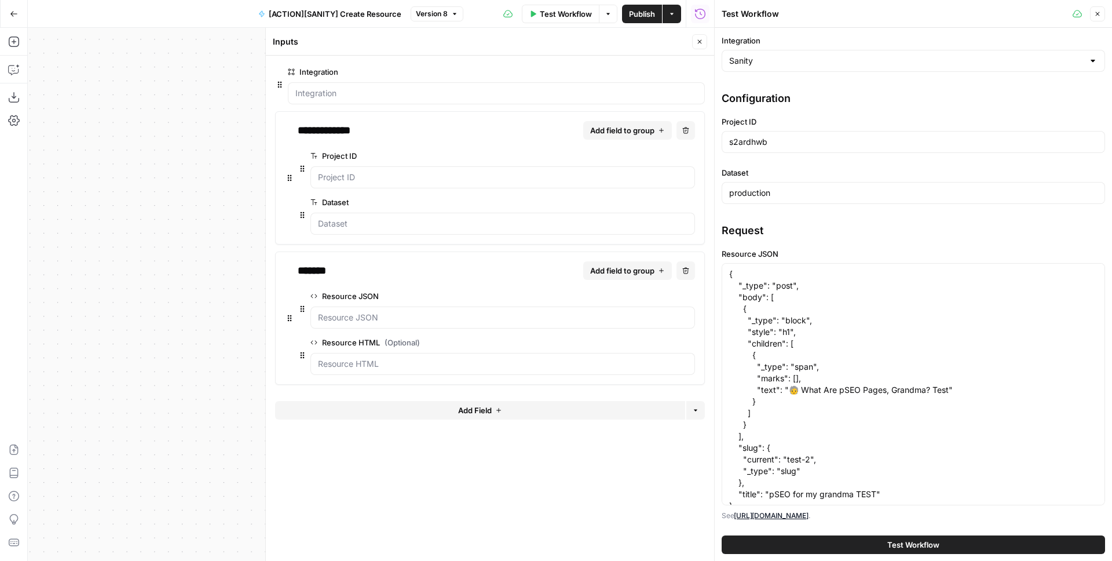
scroll to position [35, 0]
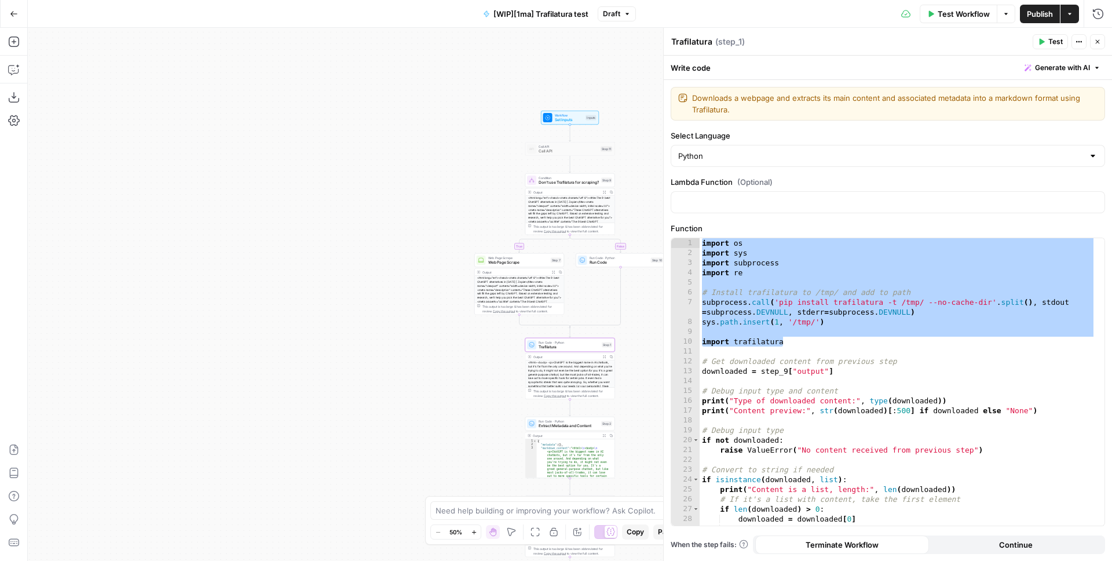
click at [454, 115] on div "true false Workflow Set Inputs Inputs Call API Call API Step 11 Condition Don't…" at bounding box center [570, 294] width 1085 height 533
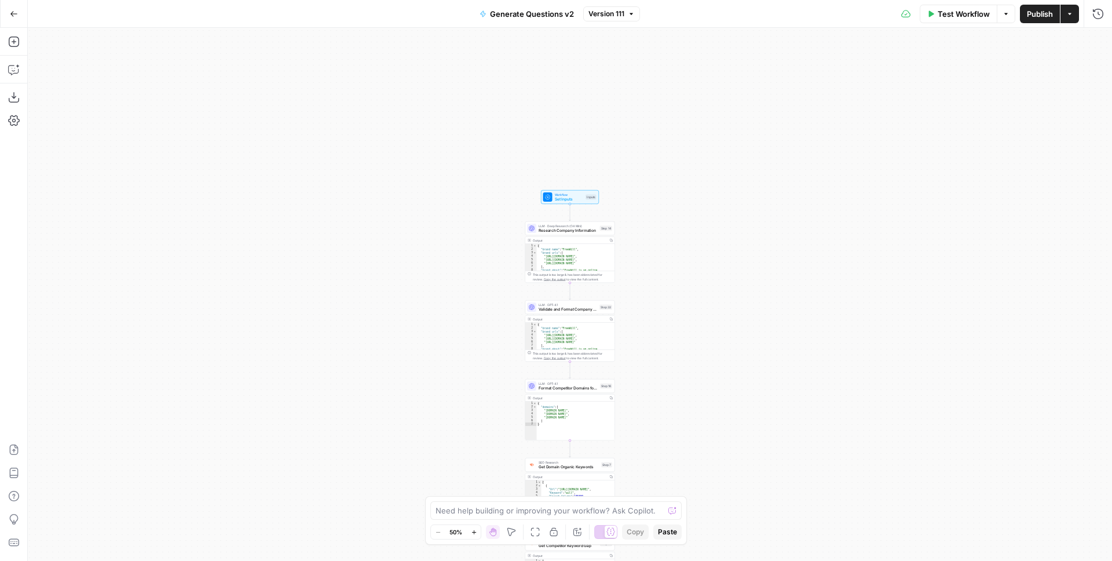
click at [465, 118] on div "true false Workflow Set Inputs Inputs LLM · Deep Research (O4 Mini) Research Co…" at bounding box center [570, 294] width 1085 height 533
